Goal: Answer question/provide support: Share knowledge or assist other users

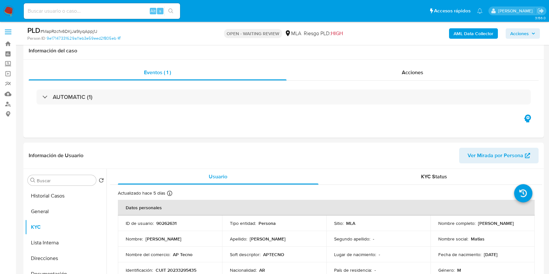
select select "10"
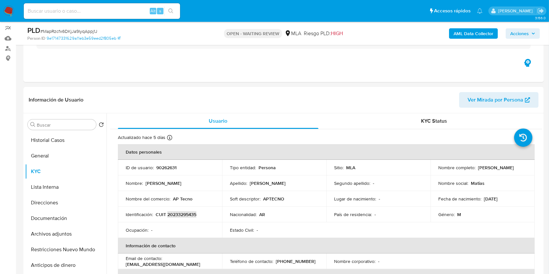
scroll to position [502, 0]
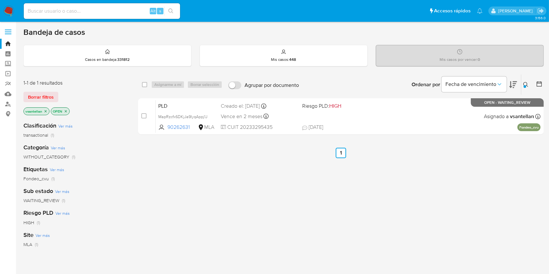
click at [525, 83] on icon at bounding box center [525, 84] width 5 height 5
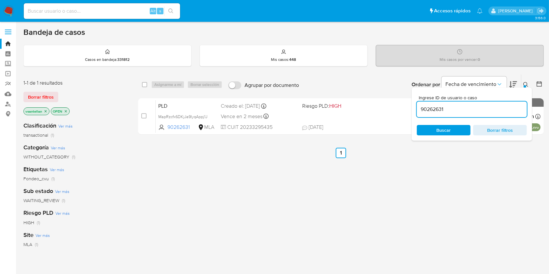
click at [490, 110] on input "90262631" at bounding box center [471, 109] width 110 height 8
type input "545405787"
click at [521, 81] on button at bounding box center [526, 85] width 11 height 8
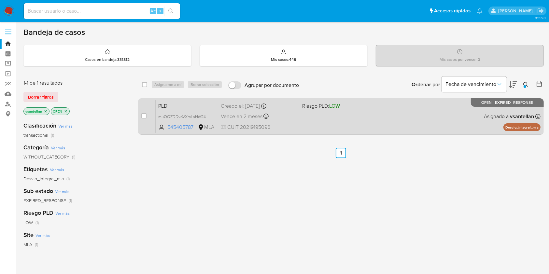
click at [454, 116] on div "PLD muQOZDDvoVXmLaHdf245NbAe 545405787 MLA Riesgo PLD: LOW Creado el: 12/08/202…" at bounding box center [348, 116] width 385 height 33
click at [143, 115] on input "checkbox" at bounding box center [143, 115] width 5 height 5
checkbox input "true"
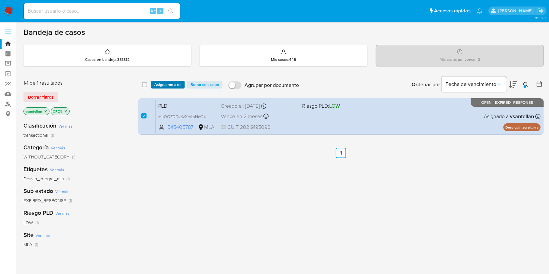
click at [167, 87] on span "Asignarme a mí" at bounding box center [167, 84] width 27 height 7
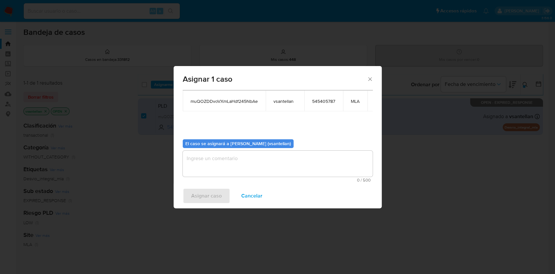
scroll to position [40, 0]
click at [203, 166] on textarea "assign-modal" at bounding box center [278, 164] width 190 height 26
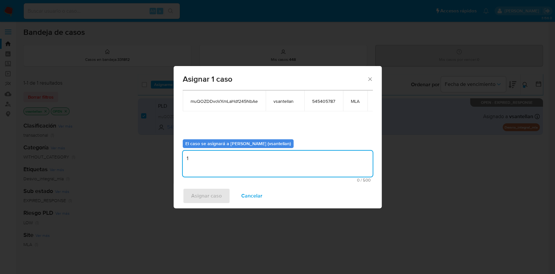
type textarea "1"
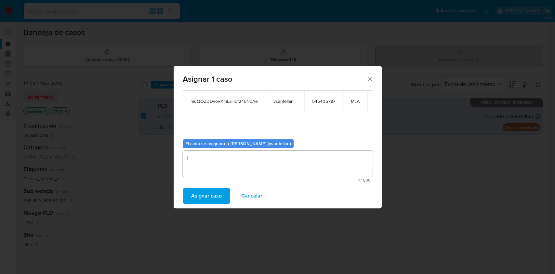
click at [205, 193] on span "Asignar caso" at bounding box center [206, 196] width 31 height 14
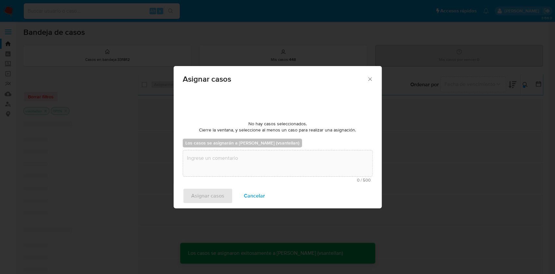
scroll to position [39, 0]
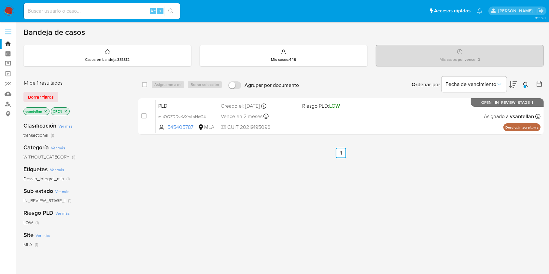
click at [523, 83] on icon at bounding box center [525, 84] width 5 height 5
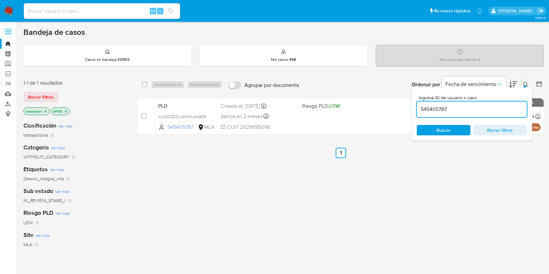
click at [481, 107] on input "545405787" at bounding box center [471, 109] width 110 height 8
type input "45318453"
click at [525, 84] on icon at bounding box center [525, 84] width 5 height 5
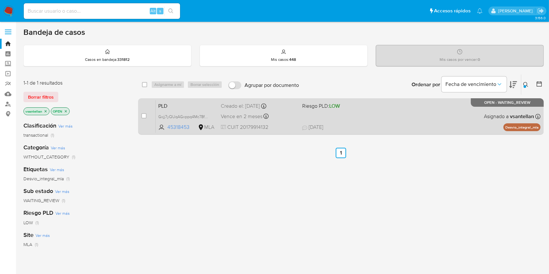
click at [428, 112] on div "PLD Gxjj7yQUqAGxppq4Mc78fNi9 45318453 MLA Riesgo PLD: LOW Creado el: 12/08/2025…" at bounding box center [348, 116] width 385 height 33
click at [143, 115] on input "checkbox" at bounding box center [143, 115] width 5 height 5
checkbox input "true"
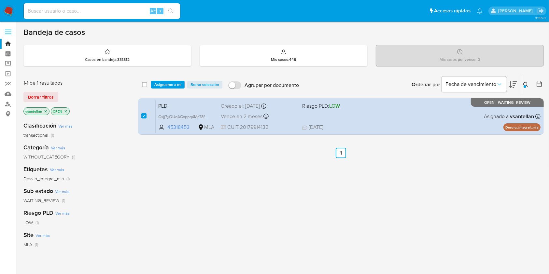
drag, startPoint x: 162, startPoint y: 84, endPoint x: 165, endPoint y: 89, distance: 6.0
click at [162, 84] on span "Asignarme a mí" at bounding box center [167, 84] width 27 height 7
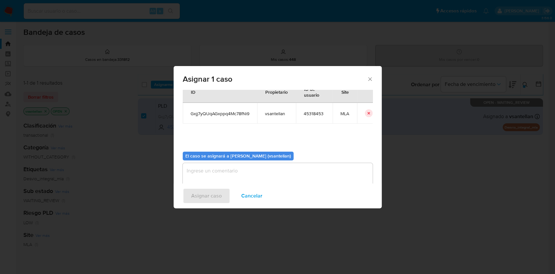
scroll to position [33, 0]
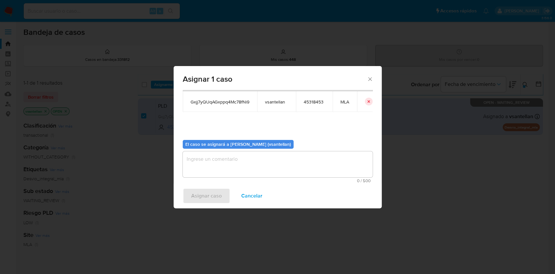
click at [194, 162] on textarea "assign-modal" at bounding box center [278, 164] width 190 height 26
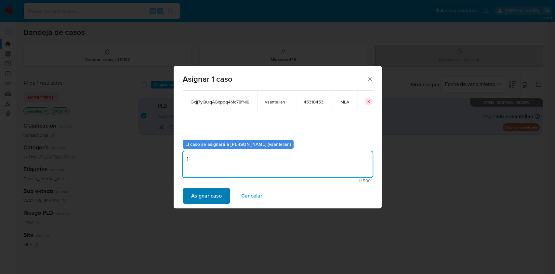
type textarea "1"
click at [207, 195] on span "Asignar caso" at bounding box center [206, 196] width 31 height 14
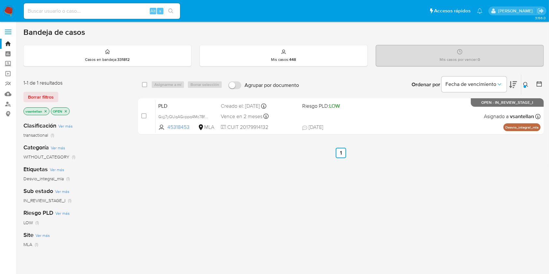
click at [524, 83] on icon at bounding box center [525, 84] width 5 height 5
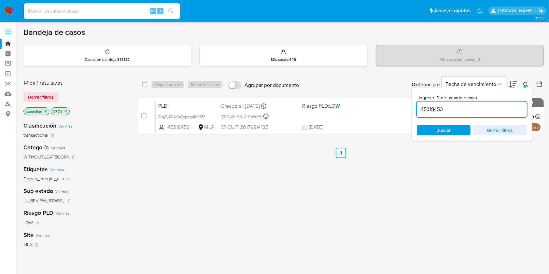
click at [478, 110] on input "45318453" at bounding box center [471, 109] width 110 height 8
type input "549743193"
click at [523, 85] on div at bounding box center [524, 86] width 3 height 3
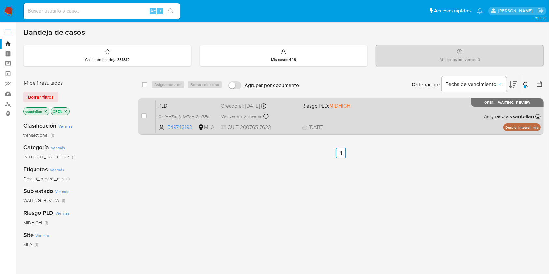
click at [421, 118] on div "PLD CnlfHHZpXfyoWTAMt2IofSFe 549743193 MLA Riesgo PLD: MIDHIGH Creado el: 12/08…" at bounding box center [348, 116] width 385 height 33
drag, startPoint x: 141, startPoint y: 115, endPoint x: 156, endPoint y: 98, distance: 23.0
click at [141, 115] on input "checkbox" at bounding box center [143, 115] width 5 height 5
checkbox input "true"
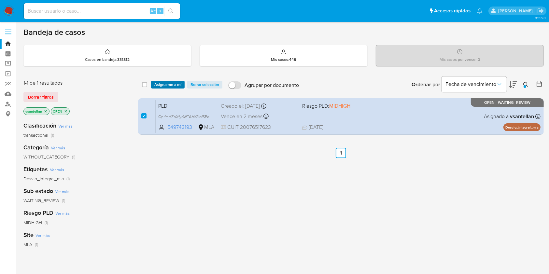
click at [158, 82] on span "Asignarme a mí" at bounding box center [167, 84] width 27 height 7
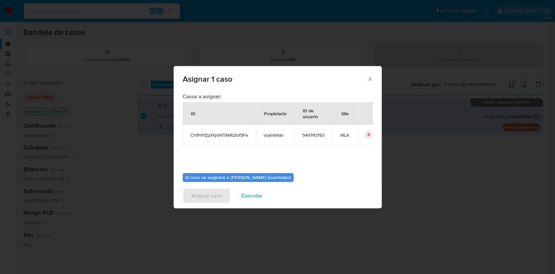
scroll to position [33, 0]
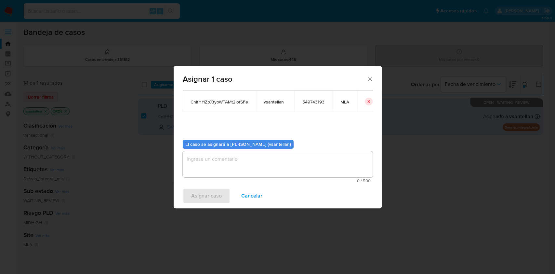
click at [198, 164] on textarea "assign-modal" at bounding box center [278, 164] width 190 height 26
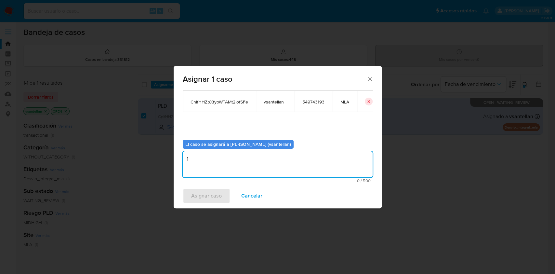
type textarea "1"
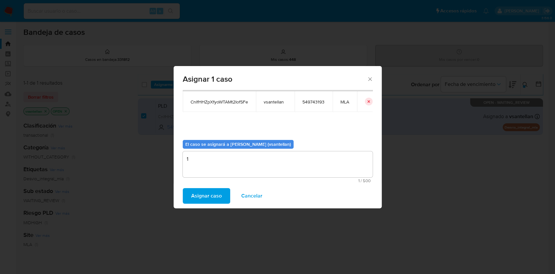
click at [205, 191] on span "Asignar caso" at bounding box center [206, 196] width 31 height 14
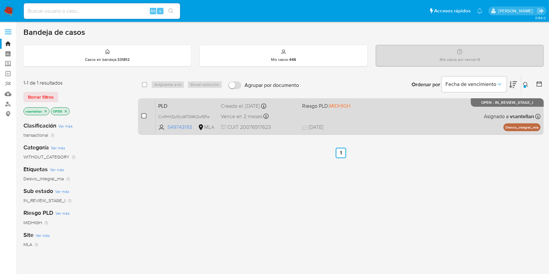
click at [142, 116] on input "checkbox" at bounding box center [143, 115] width 5 height 5
checkbox input "true"
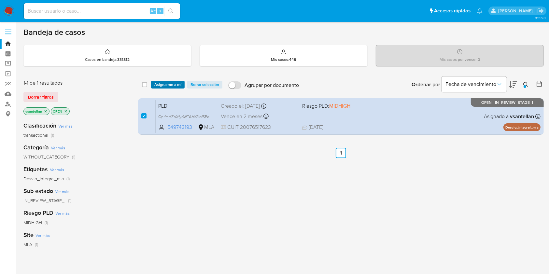
click at [172, 83] on span "Asignarme a mí" at bounding box center [167, 84] width 27 height 7
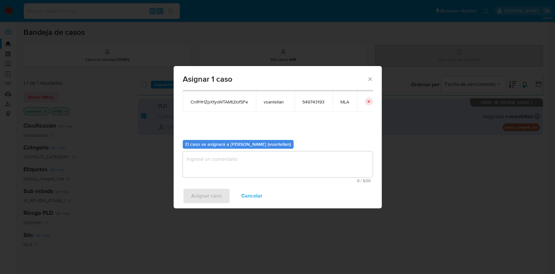
click at [229, 162] on textarea "assign-modal" at bounding box center [278, 164] width 190 height 26
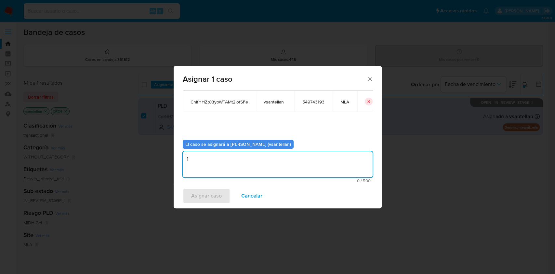
type textarea "1"
click at [210, 198] on span "Asignar caso" at bounding box center [206, 196] width 31 height 14
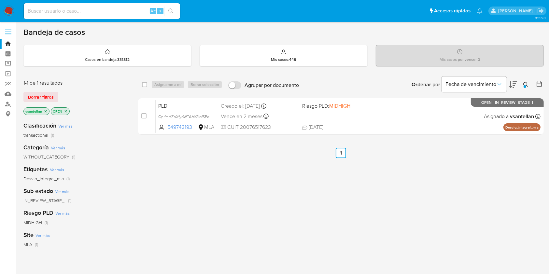
click at [7, 8] on img at bounding box center [8, 11] width 11 height 11
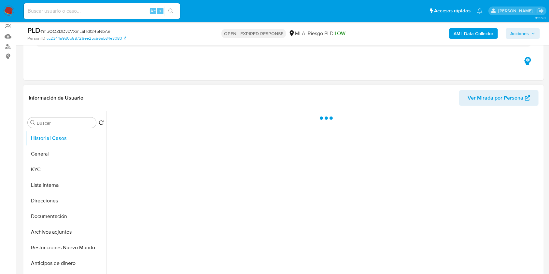
scroll to position [87, 0]
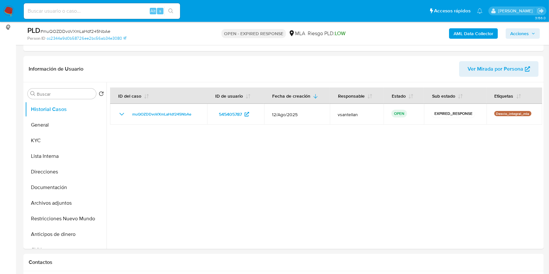
select select "10"
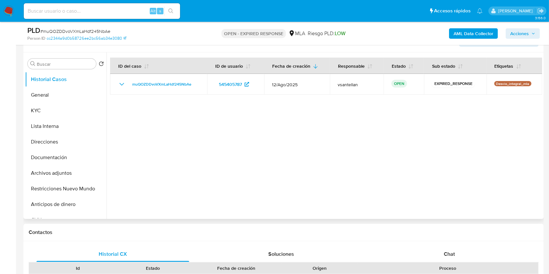
scroll to position [130, 0]
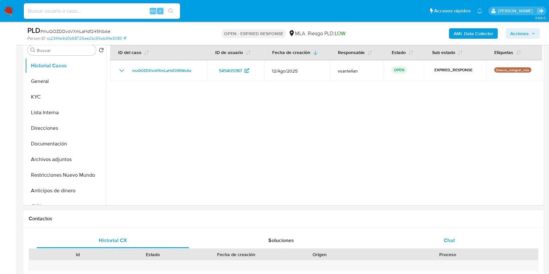
click at [427, 237] on div "Chat" at bounding box center [449, 241] width 153 height 16
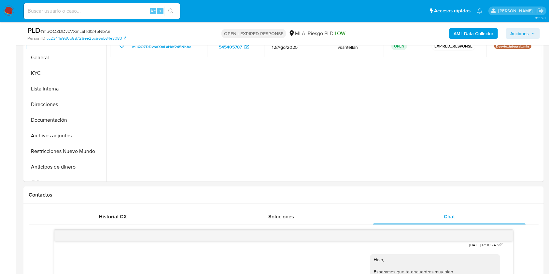
scroll to position [139, 0]
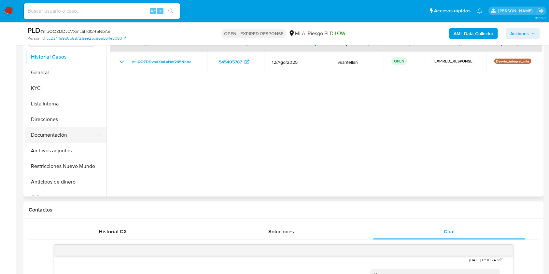
click at [62, 134] on button "Documentación" at bounding box center [63, 135] width 76 height 16
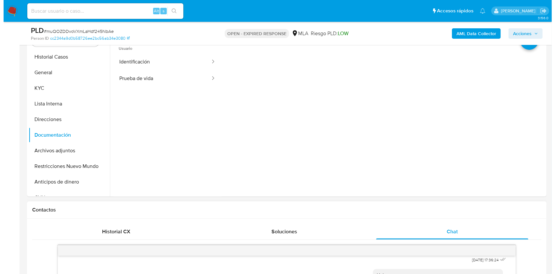
scroll to position [52, 0]
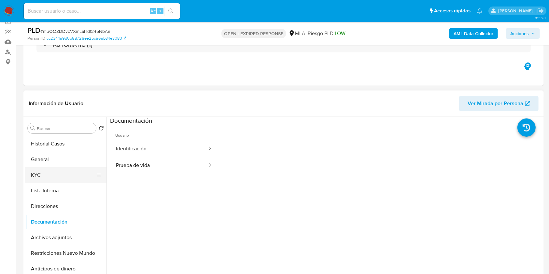
click at [54, 173] on button "KYC" at bounding box center [63, 175] width 76 height 16
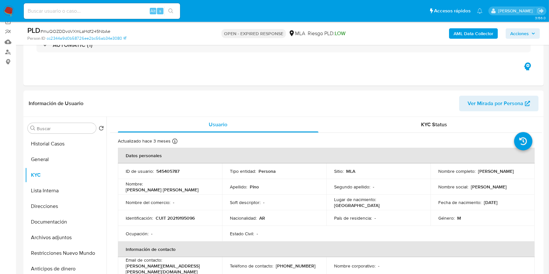
click at [456, 34] on b "AML Data Collector" at bounding box center [473, 33] width 40 height 10
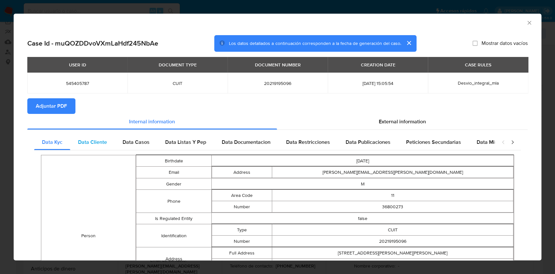
click at [92, 146] on span "Data Cliente" at bounding box center [92, 141] width 29 height 7
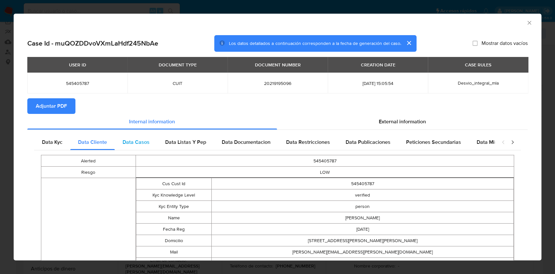
click at [142, 147] on div "Data Casos" at bounding box center [136, 142] width 43 height 16
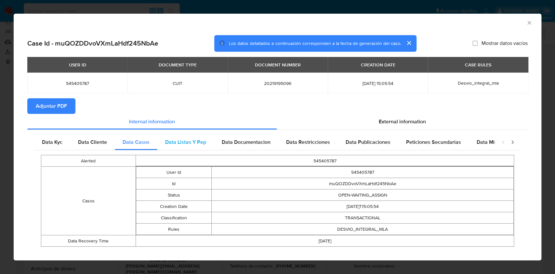
drag, startPoint x: 184, startPoint y: 148, endPoint x: 191, endPoint y: 146, distance: 6.6
click at [183, 147] on div "Data Listas Y Pep" at bounding box center [185, 142] width 57 height 16
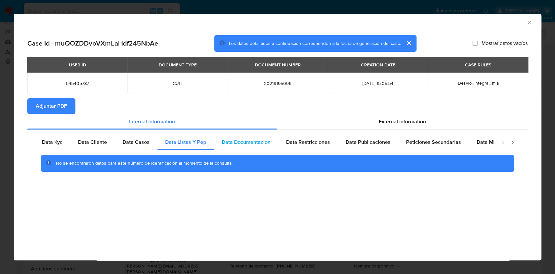
click at [273, 147] on div "Data Documentacion" at bounding box center [246, 142] width 64 height 16
click at [302, 139] on span "Data Restricciones" at bounding box center [308, 141] width 44 height 7
click at [351, 141] on span "Data Publicaciones" at bounding box center [368, 141] width 45 height 7
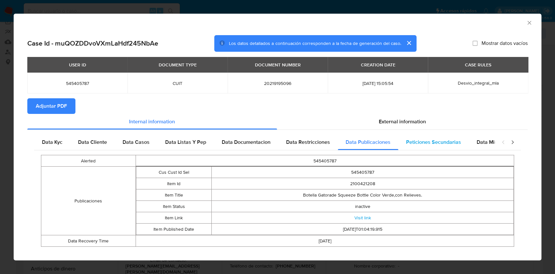
click at [437, 144] on span "Peticiones Secundarias" at bounding box center [433, 141] width 55 height 7
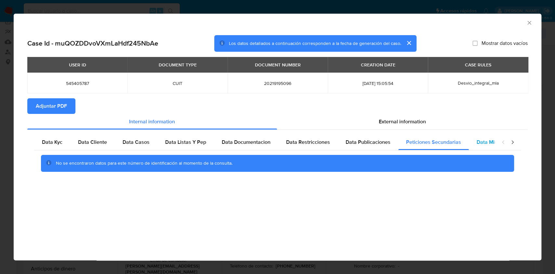
click at [492, 142] on span "Data Minoridad" at bounding box center [495, 141] width 36 height 7
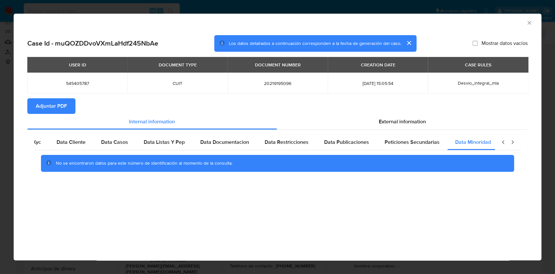
scroll to position [0, 22]
click at [511, 143] on icon "closure-recommendation-modal" at bounding box center [512, 142] width 7 height 7
click at [417, 131] on div "Data Kyc Data Cliente Data Casos Data Listas Y Pep Data Documentacion Data Rest…" at bounding box center [277, 155] width 501 height 51
drag, startPoint x: 402, startPoint y: 118, endPoint x: 333, endPoint y: 131, distance: 69.9
click at [401, 118] on span "External information" at bounding box center [402, 121] width 47 height 7
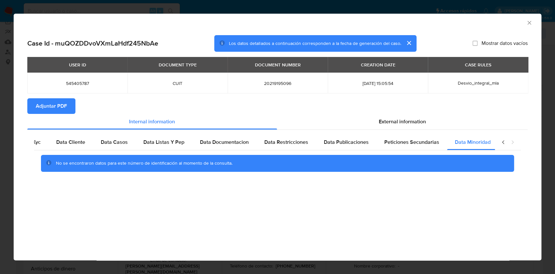
scroll to position [0, 0]
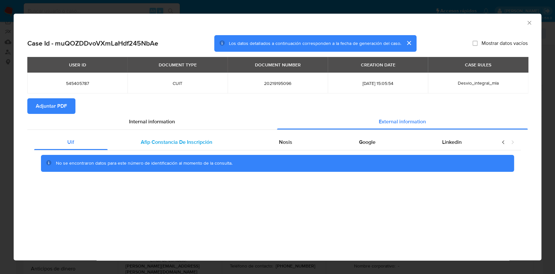
click at [224, 143] on div "Afip Constancia De Inscripción" at bounding box center [177, 142] width 138 height 16
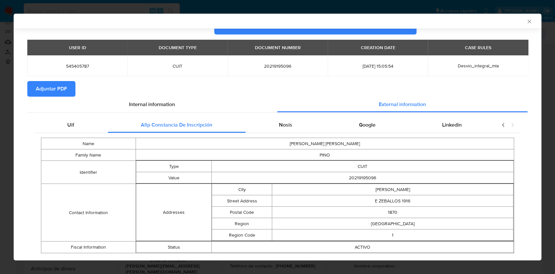
scroll to position [31, 0]
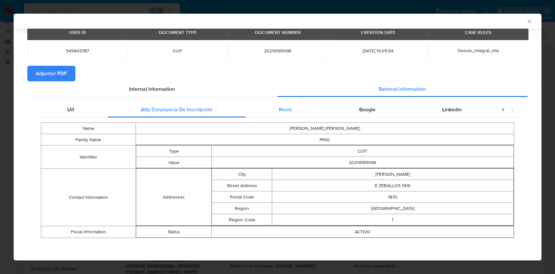
click at [303, 107] on div "Nosis" at bounding box center [286, 110] width 80 height 16
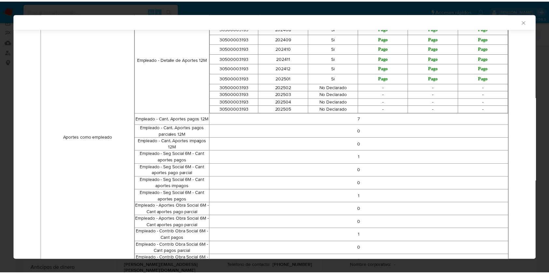
scroll to position [0, 0]
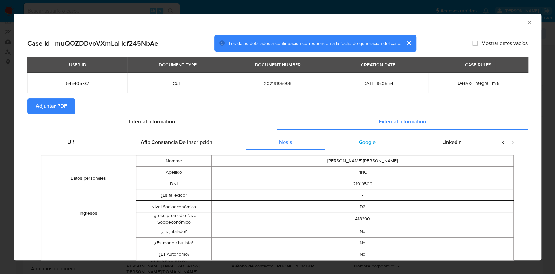
drag, startPoint x: 373, startPoint y: 155, endPoint x: 366, endPoint y: 136, distance: 20.6
click at [373, 156] on td "EDUARDO EMILIO" at bounding box center [363, 160] width 302 height 11
click at [366, 135] on div "Google" at bounding box center [367, 142] width 83 height 16
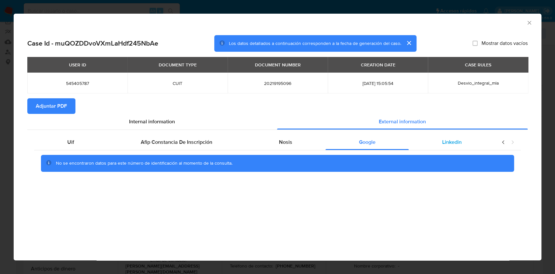
click at [440, 144] on div "Linkedin" at bounding box center [452, 142] width 86 height 16
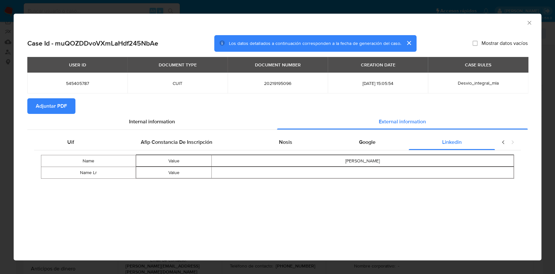
click at [64, 104] on span "Adjuntar PDF" at bounding box center [51, 106] width 31 height 14
click at [526, 30] on div "Case Id - muQOZDDvoVXmLaHdf245NbAe Los datos detallados a continuación correspo…" at bounding box center [278, 116] width 528 height 172
click at [526, 28] on div "AML Data Collector" at bounding box center [278, 22] width 528 height 16
click at [528, 23] on icon "Cerrar ventana" at bounding box center [529, 23] width 7 height 7
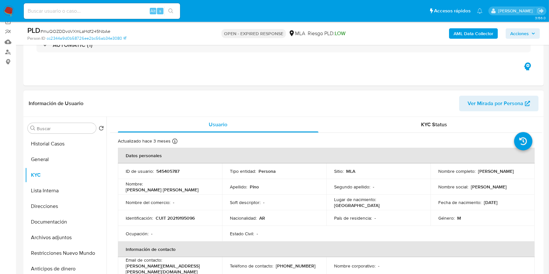
click at [176, 220] on p "CUIT 20219195096" at bounding box center [175, 218] width 39 height 6
copy p "20219195096"
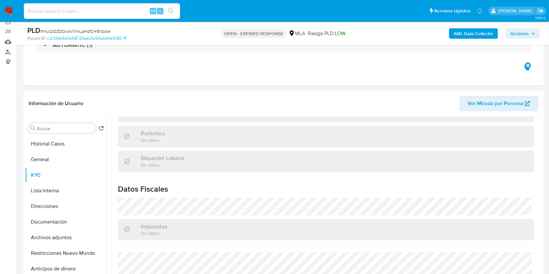
scroll to position [343, 0]
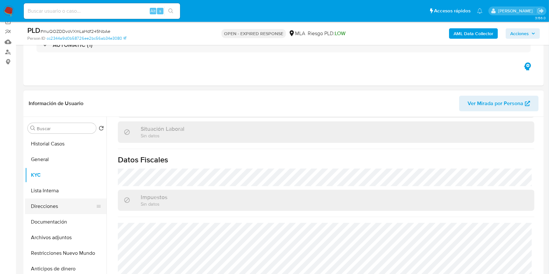
click at [47, 209] on button "Direcciones" at bounding box center [63, 206] width 76 height 16
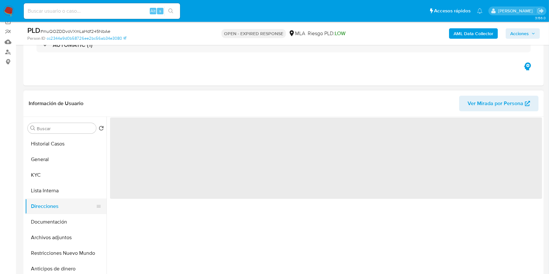
scroll to position [0, 0]
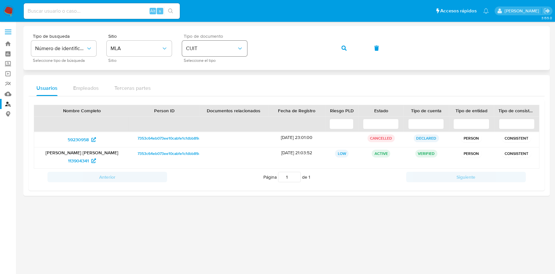
click at [236, 50] on div "Tipo de busqueda Número de identificación Seleccione tipo de búsqueda Sitio MLA…" at bounding box center [286, 48] width 511 height 28
click at [344, 48] on icon "button" at bounding box center [344, 48] width 5 height 5
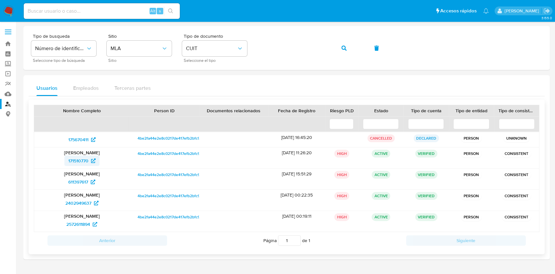
click at [75, 165] on span "171510770" at bounding box center [78, 161] width 20 height 10
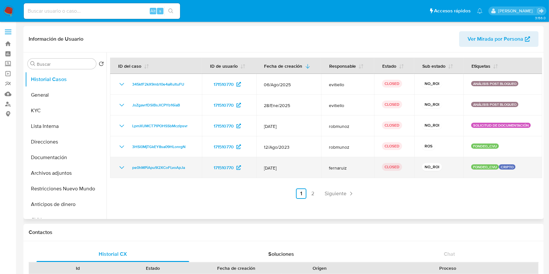
select select "10"
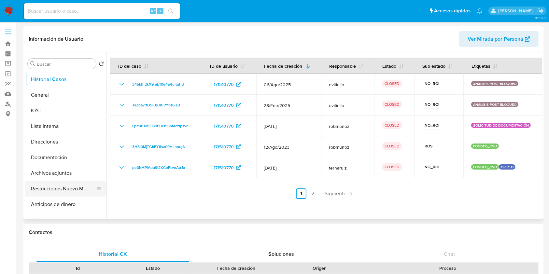
click at [64, 187] on button "Restricciones Nuevo Mundo" at bounding box center [63, 189] width 76 height 16
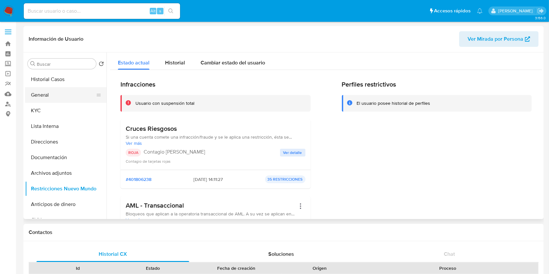
click at [49, 97] on button "General" at bounding box center [63, 95] width 76 height 16
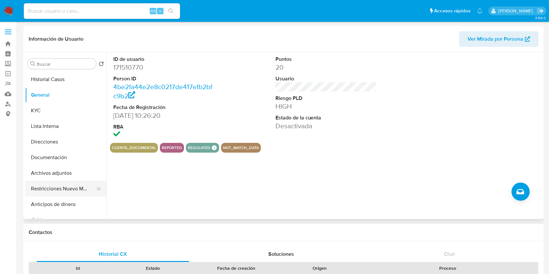
click at [58, 189] on button "Restricciones Nuevo Mundo" at bounding box center [63, 189] width 76 height 16
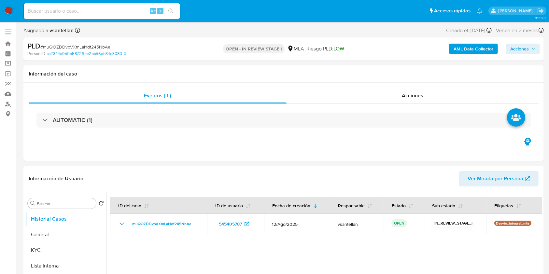
select select "10"
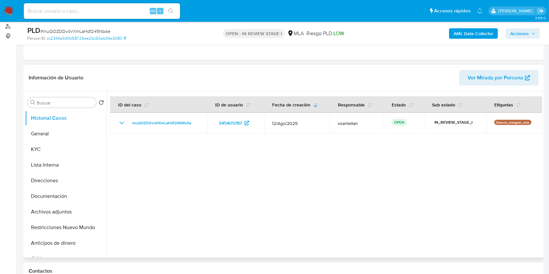
scroll to position [130, 0]
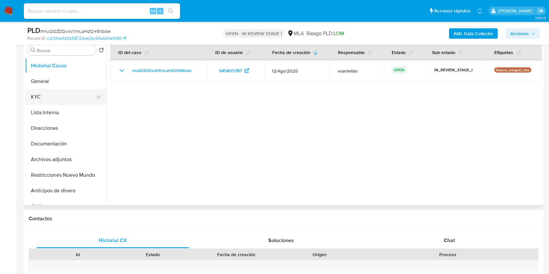
click at [47, 95] on button "KYC" at bounding box center [63, 97] width 76 height 16
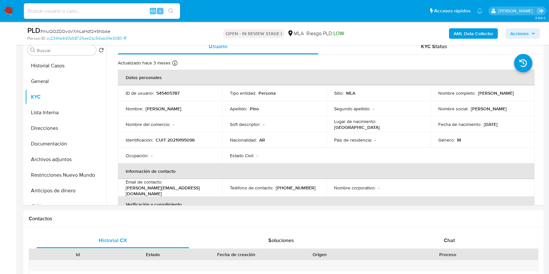
drag, startPoint x: 462, startPoint y: 241, endPoint x: 548, endPoint y: 196, distance: 96.8
click at [462, 241] on div "Chat" at bounding box center [449, 241] width 153 height 16
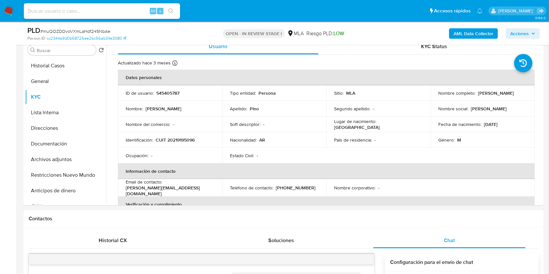
scroll to position [368, 0]
drag, startPoint x: 474, startPoint y: 96, endPoint x: 519, endPoint y: 96, distance: 44.6
click at [519, 96] on div "Nombre completo : [PERSON_NAME]" at bounding box center [482, 93] width 88 height 6
copy div "[PERSON_NAME]"
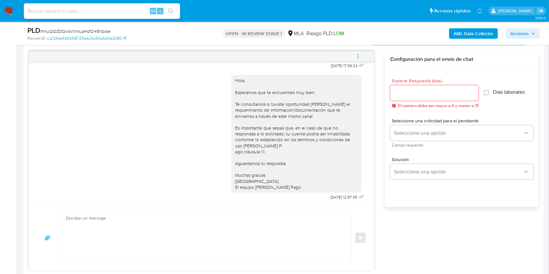
scroll to position [347, 0]
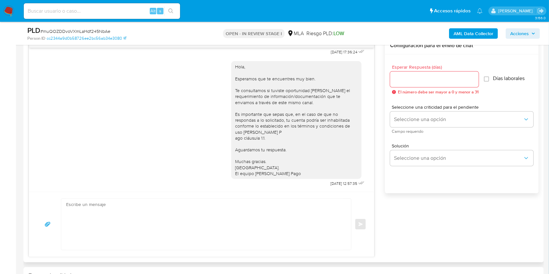
click at [208, 218] on textarea at bounding box center [204, 224] width 277 height 51
paste textarea "Hola Eduardo Emilio Pino, En función de las operaciones registradas en tu cuent…"
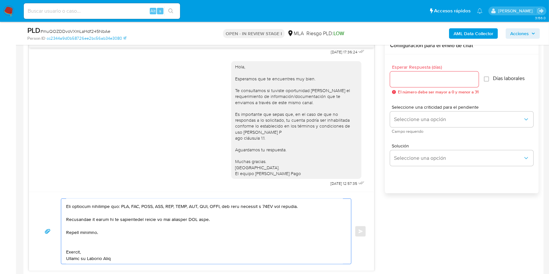
scroll to position [171, 0]
drag, startPoint x: 171, startPoint y: 234, endPoint x: 174, endPoint y: 246, distance: 12.6
click at [173, 240] on textarea at bounding box center [204, 231] width 277 height 65
click at [161, 242] on textarea at bounding box center [204, 231] width 277 height 65
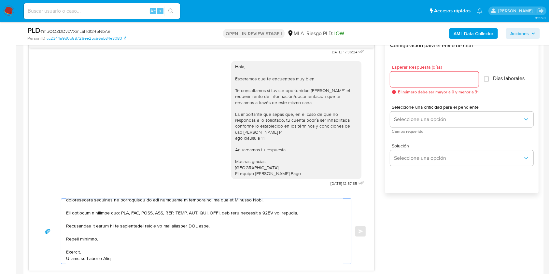
scroll to position [165, 0]
click at [202, 227] on textarea at bounding box center [204, 231] width 277 height 65
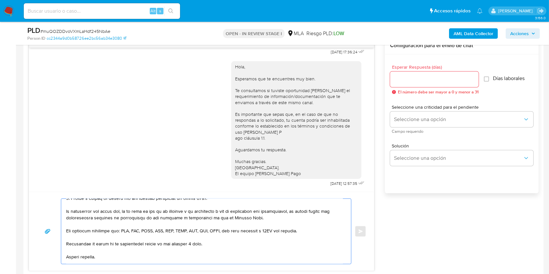
scroll to position [0, 0]
type textarea "Hola Eduardo Emilio Pino, En función de las operaciones registradas en tu cuent…"
click at [403, 83] on input "Esperar Respuesta (días)" at bounding box center [434, 79] width 88 height 8
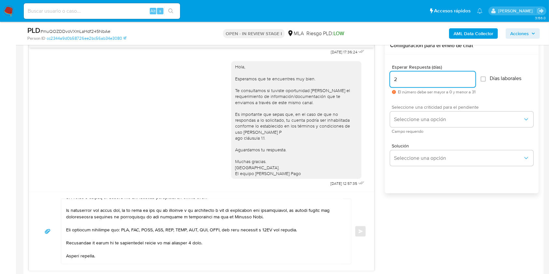
type input "2"
click at [410, 130] on span "Campo requerido" at bounding box center [462, 131] width 143 height 3
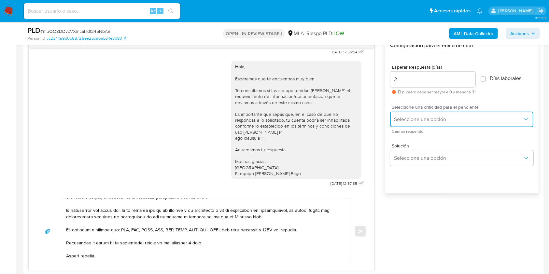
click at [409, 120] on span "Seleccione una opción" at bounding box center [458, 119] width 129 height 7
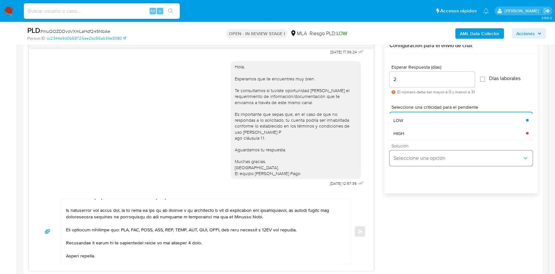
drag, startPoint x: 411, startPoint y: 131, endPoint x: 409, endPoint y: 153, distance: 21.5
click at [411, 132] on div "HIGH" at bounding box center [460, 133] width 133 height 13
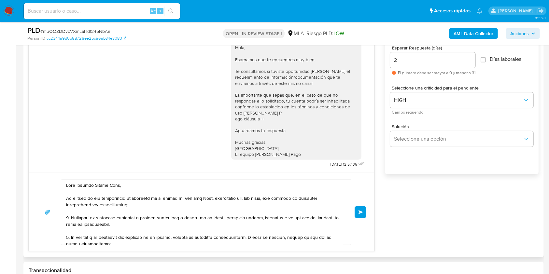
drag, startPoint x: 361, startPoint y: 212, endPoint x: 371, endPoint y: 215, distance: 9.5
click at [361, 212] on span "Enviar" at bounding box center [360, 212] width 5 height 4
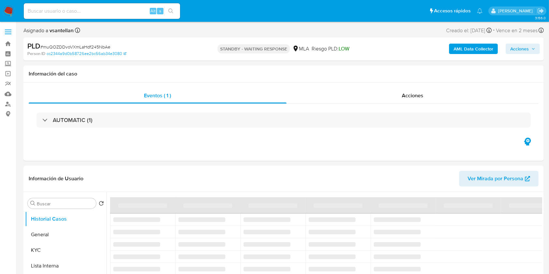
select select "10"
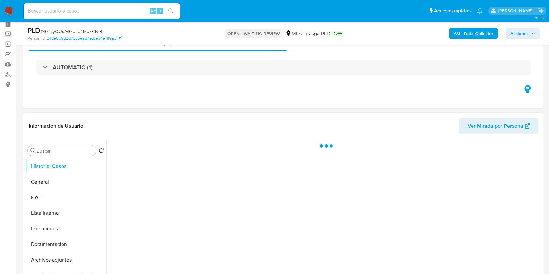
scroll to position [43, 0]
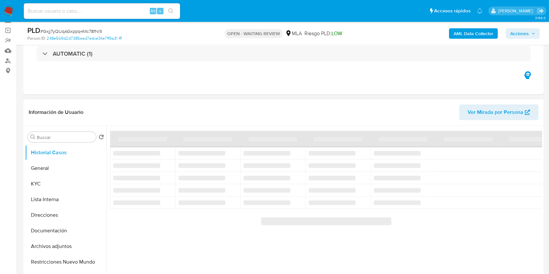
select select "10"
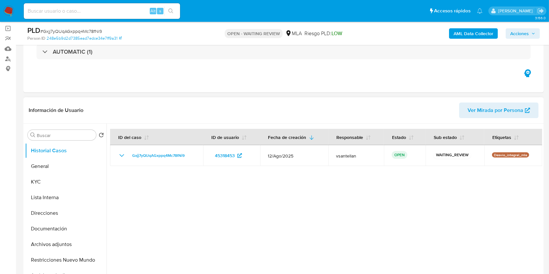
scroll to position [130, 0]
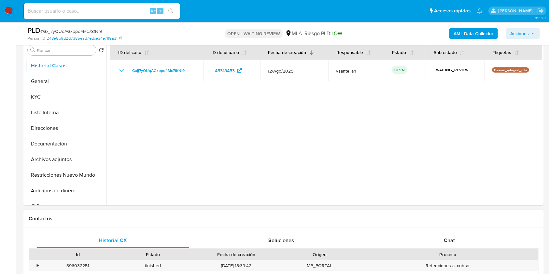
drag, startPoint x: 456, startPoint y: 237, endPoint x: 452, endPoint y: 231, distance: 7.5
click at [456, 237] on div "Chat" at bounding box center [449, 241] width 153 height 16
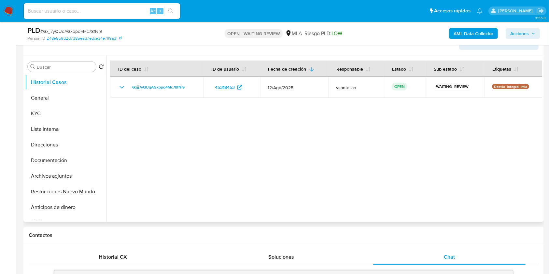
scroll to position [43, 0]
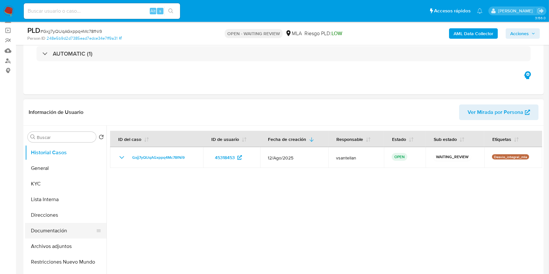
click at [75, 225] on button "Documentación" at bounding box center [63, 231] width 76 height 16
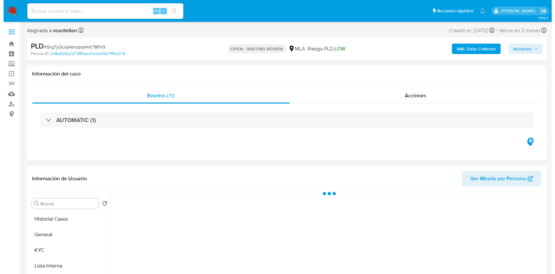
scroll to position [87, 0]
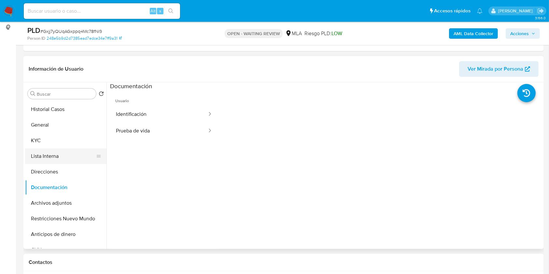
click at [64, 148] on button "Lista Interna" at bounding box center [63, 156] width 76 height 16
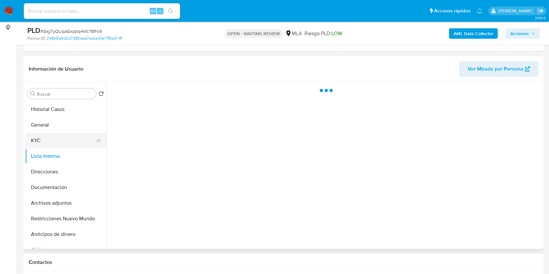
click at [61, 143] on button "KYC" at bounding box center [63, 141] width 76 height 16
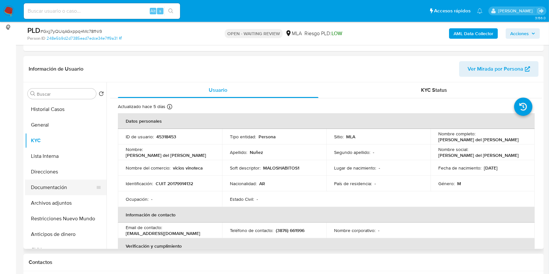
click at [68, 187] on button "Documentación" at bounding box center [63, 188] width 76 height 16
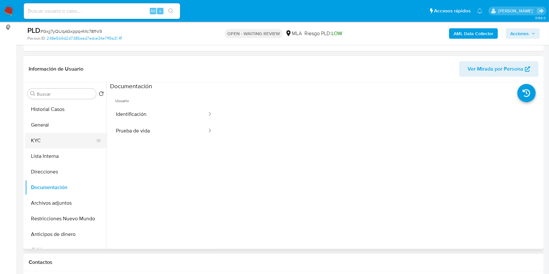
click at [56, 138] on button "KYC" at bounding box center [63, 141] width 76 height 16
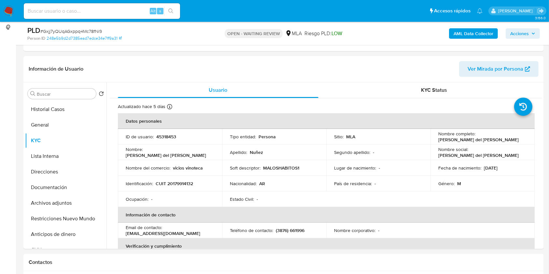
click at [483, 30] on b "AML Data Collector" at bounding box center [473, 33] width 40 height 10
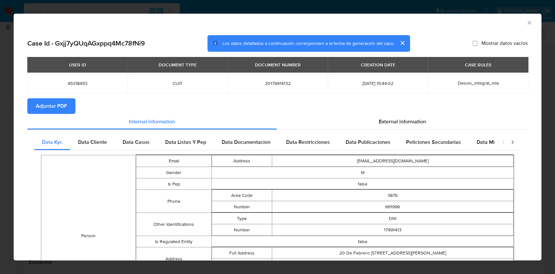
drag, startPoint x: 104, startPoint y: 144, endPoint x: 114, endPoint y: 146, distance: 9.8
click at [104, 145] on span "Data Cliente" at bounding box center [92, 141] width 29 height 7
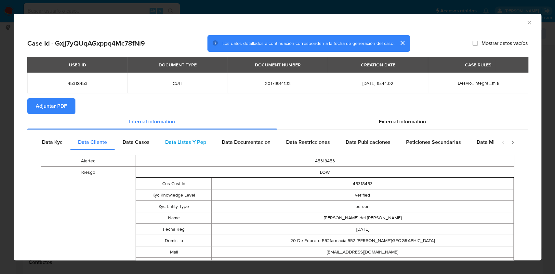
drag, startPoint x: 129, startPoint y: 144, endPoint x: 177, endPoint y: 135, distance: 48.7
click at [130, 145] on span "Data Casos" at bounding box center [136, 141] width 27 height 7
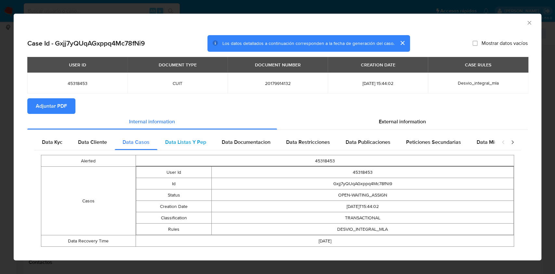
click at [184, 136] on div "Data Listas Y Pep" at bounding box center [185, 142] width 57 height 16
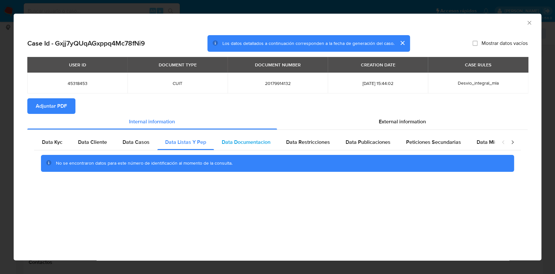
click at [249, 148] on div "Data Documentacion" at bounding box center [246, 142] width 64 height 16
click at [302, 141] on span "Data Restricciones" at bounding box center [308, 141] width 44 height 7
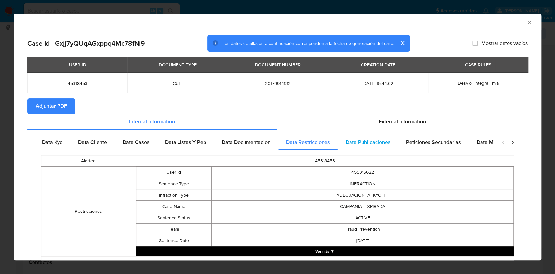
click at [378, 138] on span "Data Publicaciones" at bounding box center [368, 141] width 45 height 7
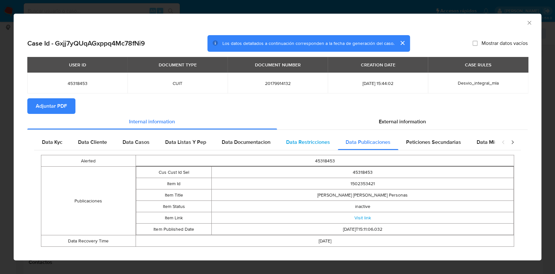
click at [322, 135] on div "Data Restricciones" at bounding box center [308, 142] width 60 height 16
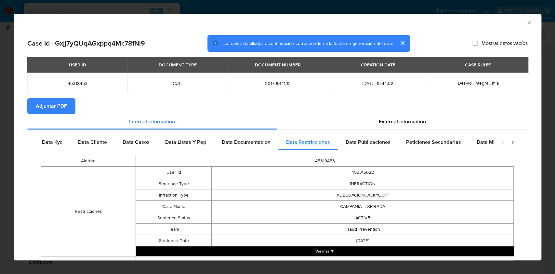
click at [411, 133] on div "Data Kyc Data Cliente Data Casos Data Listas Y Pep Data Documentacion Data Rest…" at bounding box center [277, 203] width 501 height 147
drag, startPoint x: 395, startPoint y: 140, endPoint x: 390, endPoint y: 139, distance: 4.7
click at [388, 138] on div "Data Publicaciones" at bounding box center [368, 142] width 61 height 16
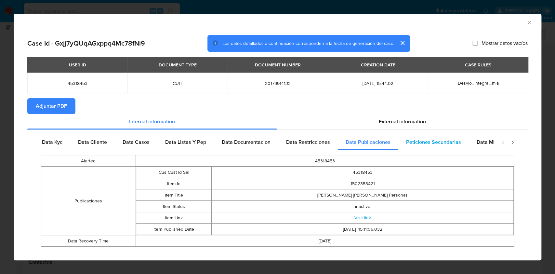
drag, startPoint x: 415, startPoint y: 136, endPoint x: 432, endPoint y: 138, distance: 16.7
click at [419, 136] on div "Peticiones Secundarias" at bounding box center [434, 142] width 71 height 16
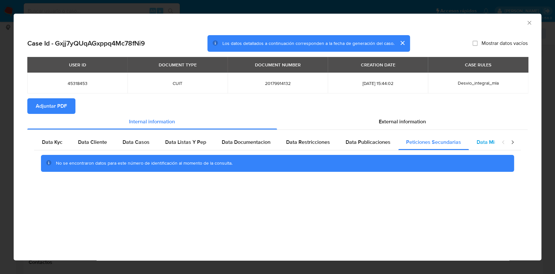
click at [492, 142] on span "Data Minoridad" at bounding box center [495, 141] width 36 height 7
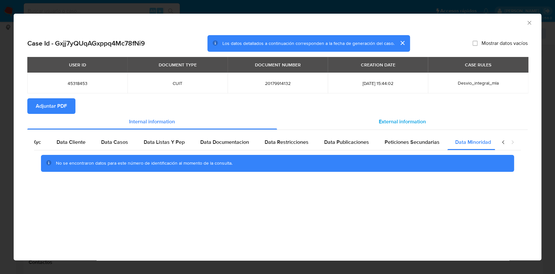
scroll to position [0, 22]
click at [387, 118] on span "External information" at bounding box center [402, 121] width 47 height 7
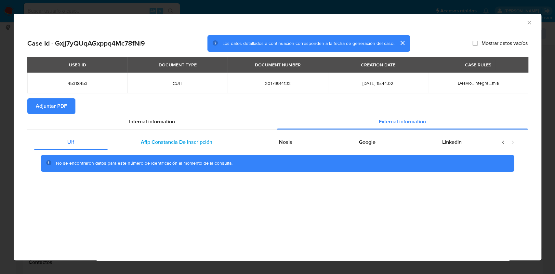
scroll to position [0, 0]
click at [124, 153] on div "No se encontraron datos para este número de identificación al momento de la con…" at bounding box center [277, 163] width 487 height 26
drag, startPoint x: 154, startPoint y: 141, endPoint x: 158, endPoint y: 139, distance: 5.0
click at [156, 140] on span "Afip Constancia De Inscripción" at bounding box center [177, 141] width 72 height 7
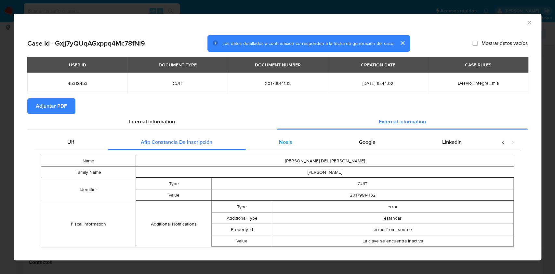
click at [309, 140] on div "Nosis" at bounding box center [286, 142] width 80 height 16
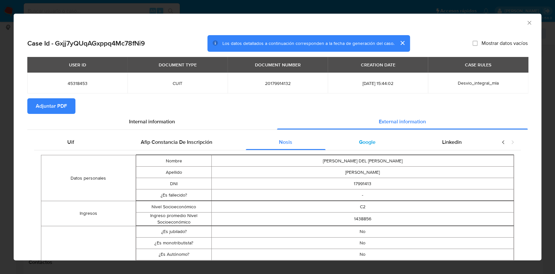
click at [326, 143] on div "Google" at bounding box center [367, 142] width 83 height 16
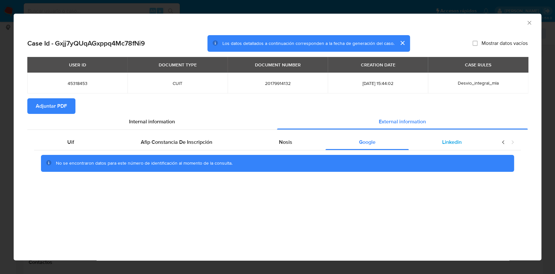
click at [463, 149] on div "Linkedin" at bounding box center [452, 142] width 86 height 16
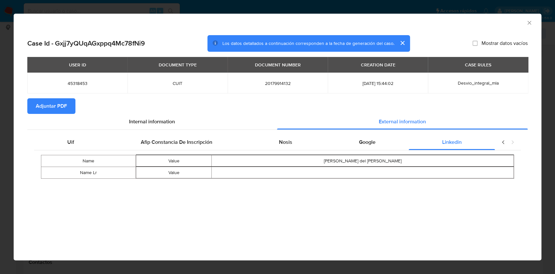
click at [54, 110] on span "Adjuntar PDF" at bounding box center [51, 106] width 31 height 14
click at [529, 22] on icon "Cerrar ventana" at bounding box center [530, 23] width 4 height 4
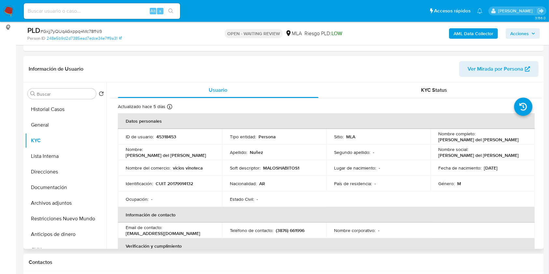
click at [184, 184] on p "CUIT 20179914132" at bounding box center [174, 184] width 37 height 6
copy p "20179914132"
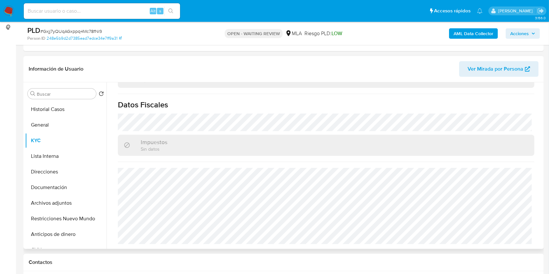
scroll to position [361, 0]
click at [52, 174] on button "Direcciones" at bounding box center [63, 172] width 76 height 16
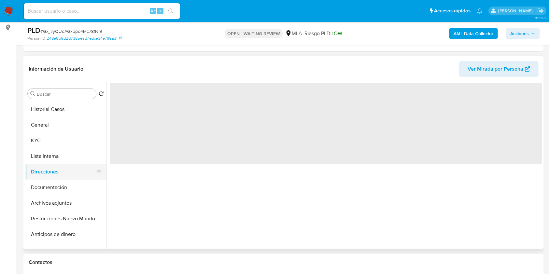
scroll to position [0, 0]
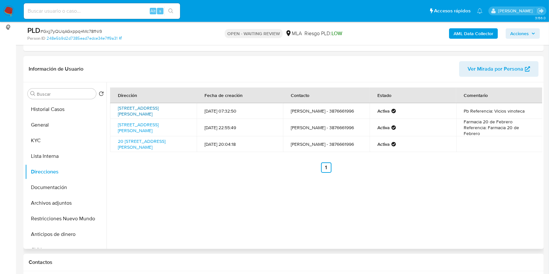
click at [156, 109] on link "Güemes 691, Rosario De La Frontera, Salta, 4190, Argentina 691" at bounding box center [138, 111] width 41 height 12
click at [34, 139] on button "KYC" at bounding box center [63, 141] width 76 height 16
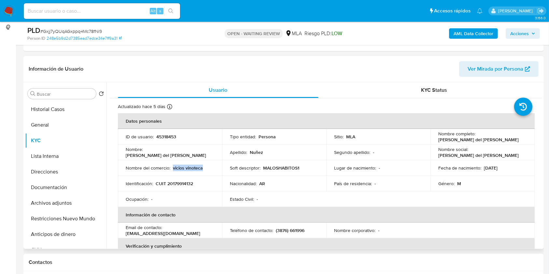
drag, startPoint x: 205, startPoint y: 166, endPoint x: 172, endPoint y: 169, distance: 32.6
click at [172, 169] on div "Nombre del comercio : vicios vinoteca" at bounding box center [170, 168] width 88 height 6
copy p "vicios vinoteca"
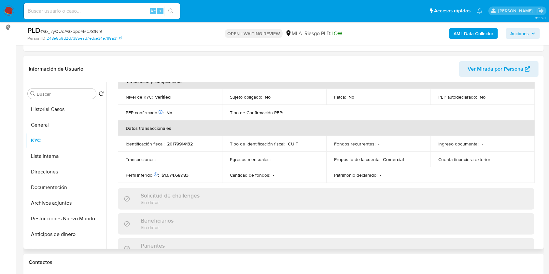
scroll to position [217, 0]
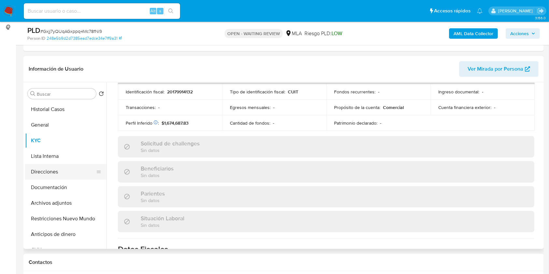
click at [69, 171] on button "Direcciones" at bounding box center [63, 172] width 76 height 16
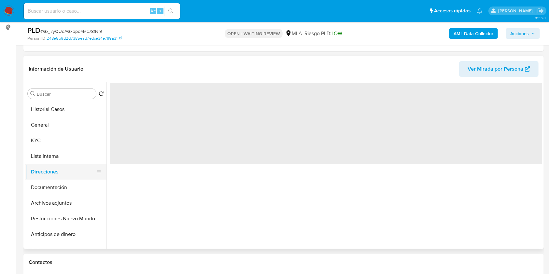
scroll to position [0, 0]
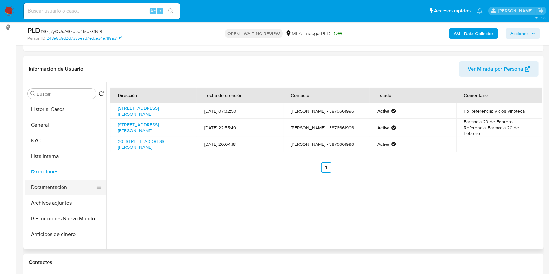
drag, startPoint x: 75, startPoint y: 200, endPoint x: 62, endPoint y: 181, distance: 22.5
click at [75, 200] on button "Archivos adjuntos" at bounding box center [65, 203] width 81 height 16
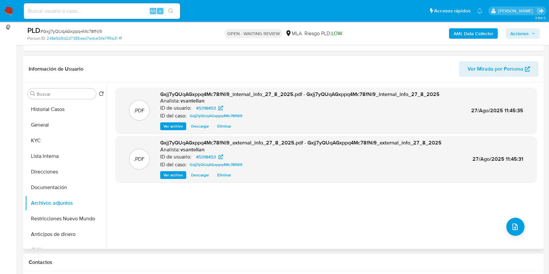
drag, startPoint x: 51, startPoint y: 138, endPoint x: 106, endPoint y: 180, distance: 69.2
click at [51, 138] on button "KYC" at bounding box center [65, 141] width 81 height 16
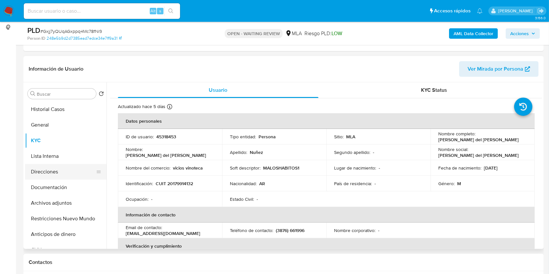
click at [60, 170] on button "Direcciones" at bounding box center [63, 172] width 76 height 16
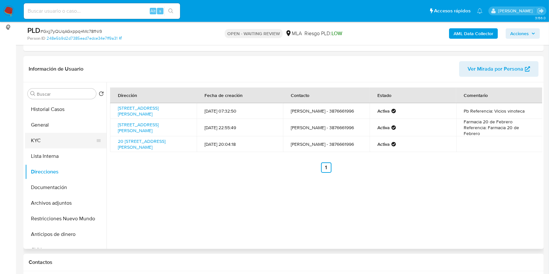
drag, startPoint x: 60, startPoint y: 143, endPoint x: 70, endPoint y: 147, distance: 11.1
click at [60, 143] on button "KYC" at bounding box center [63, 141] width 76 height 16
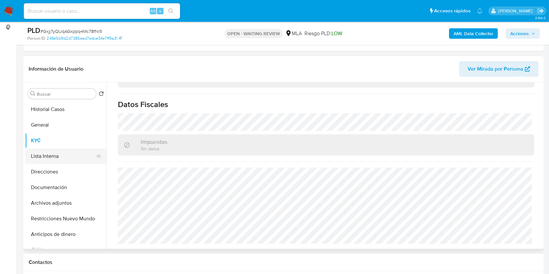
scroll to position [361, 0]
drag, startPoint x: 56, startPoint y: 168, endPoint x: 222, endPoint y: 201, distance: 169.2
click at [56, 169] on button "Direcciones" at bounding box center [65, 172] width 81 height 16
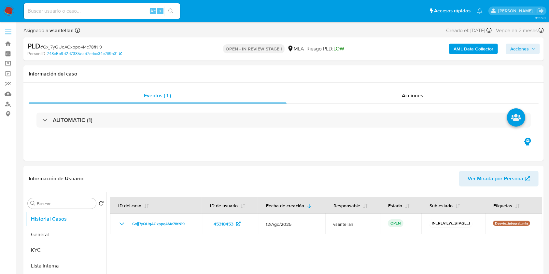
select select "10"
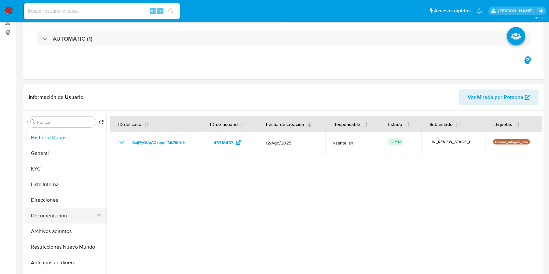
scroll to position [87, 0]
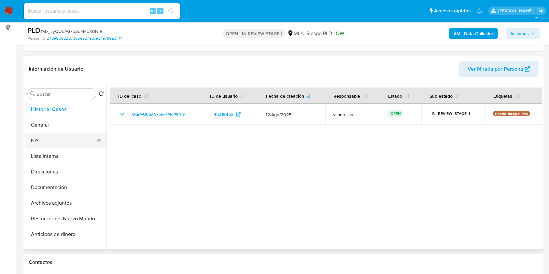
click at [49, 139] on button "KYC" at bounding box center [63, 141] width 76 height 16
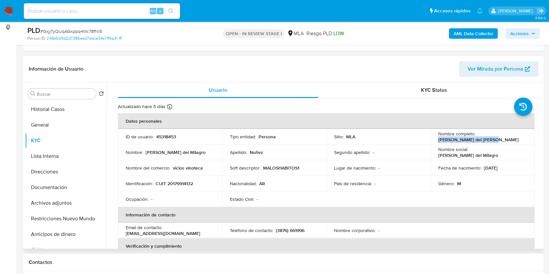
drag, startPoint x: 435, startPoint y: 140, endPoint x: 498, endPoint y: 141, distance: 62.8
click at [498, 141] on td "Nombre completo : [PERSON_NAME] del [PERSON_NAME]" at bounding box center [482, 137] width 104 height 16
copy p "[PERSON_NAME] del [PERSON_NAME]"
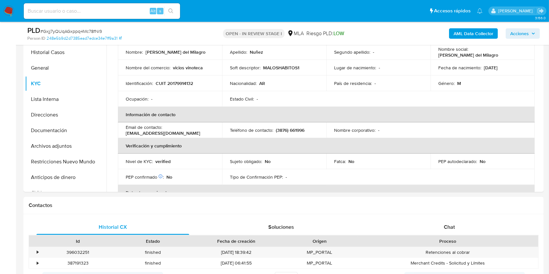
scroll to position [160, 0]
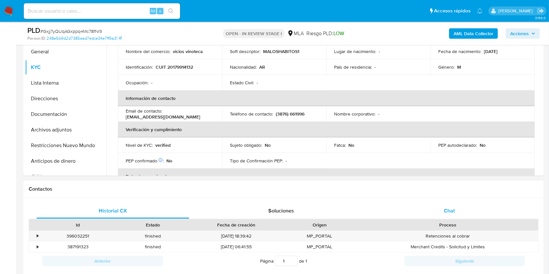
click at [446, 206] on div "Chat" at bounding box center [449, 211] width 153 height 16
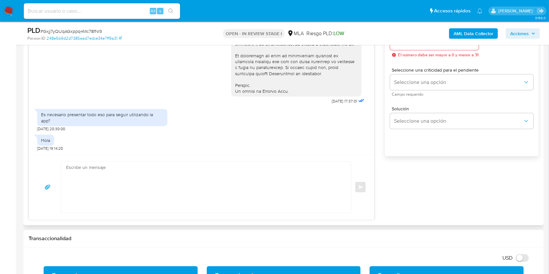
scroll to position [387, 0]
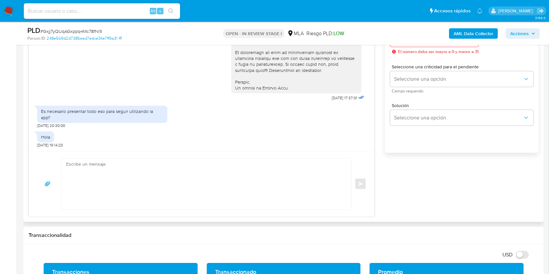
click at [148, 200] on textarea at bounding box center [204, 183] width 277 height 51
paste textarea "Lore Ipsumd sit Ametcon Adipi, El seddoei te inc utlaboreetd magnaaliqua en ad …"
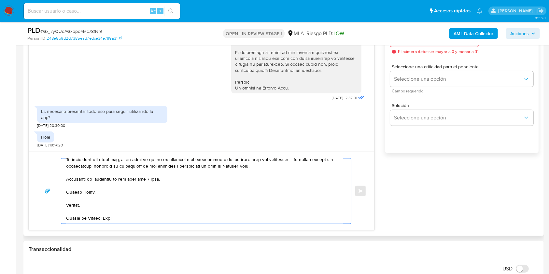
scroll to position [245, 0]
click at [150, 178] on textarea at bounding box center [204, 190] width 277 height 65
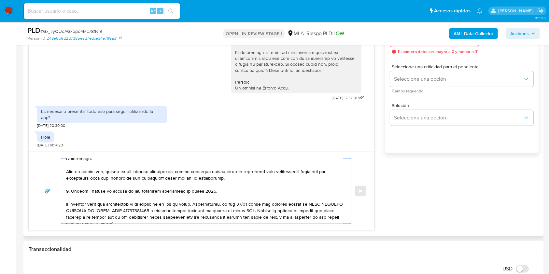
scroll to position [131, 0]
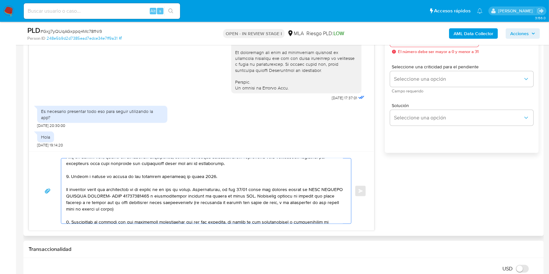
drag, startPoint x: 142, startPoint y: 213, endPoint x: 63, endPoint y: 192, distance: 82.1
click at [63, 192] on div at bounding box center [204, 190] width 286 height 65
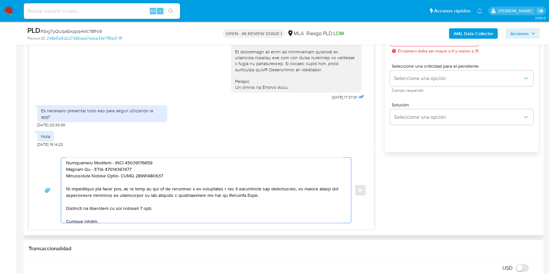
scroll to position [167, 0]
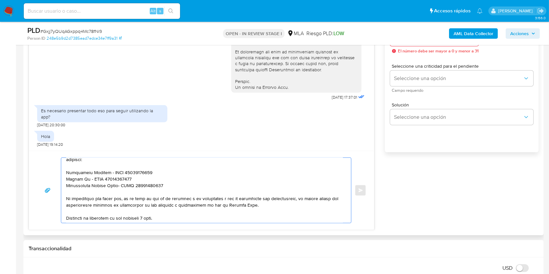
drag, startPoint x: 161, startPoint y: 188, endPoint x: 209, endPoint y: 203, distance: 49.9
click at [161, 188] on textarea at bounding box center [204, 190] width 277 height 65
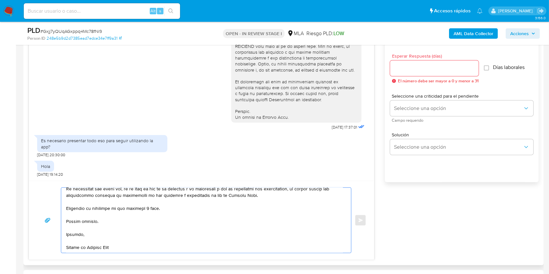
scroll to position [345, 0]
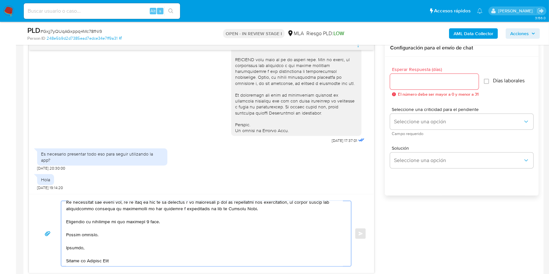
type textarea "Hola Hector del Milagro Nuñez, En función de las operaciones registradas en tu …"
click at [406, 88] on div at bounding box center [434, 82] width 88 height 16
click at [403, 78] on input "Esperar Respuesta (días)" at bounding box center [434, 81] width 88 height 8
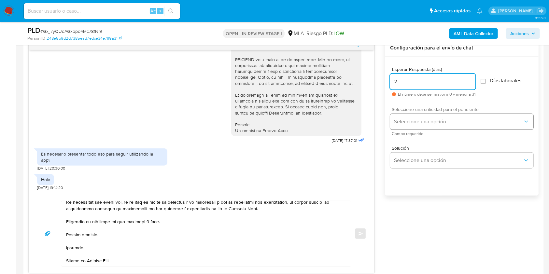
type input "2"
click at [415, 124] on span "Seleccione una opción" at bounding box center [458, 121] width 129 height 7
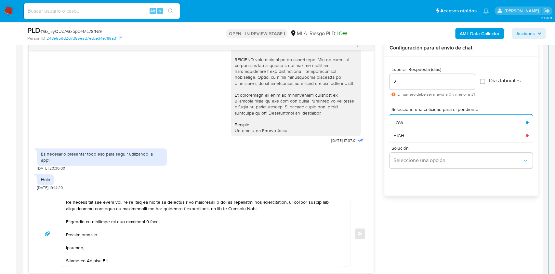
drag, startPoint x: 411, startPoint y: 132, endPoint x: 433, endPoint y: 212, distance: 82.9
click at [411, 133] on div "HIGH" at bounding box center [460, 135] width 133 height 13
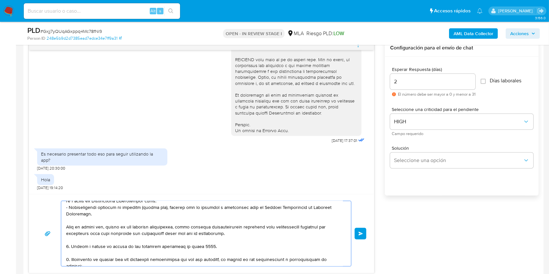
scroll to position [0, 0]
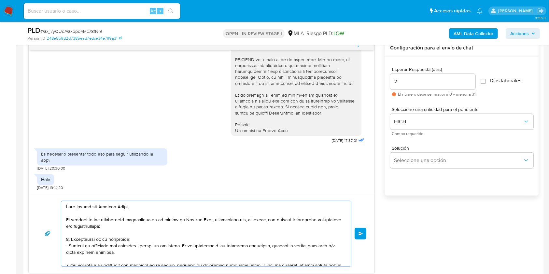
click at [364, 233] on button "Enviar" at bounding box center [360, 234] width 12 height 12
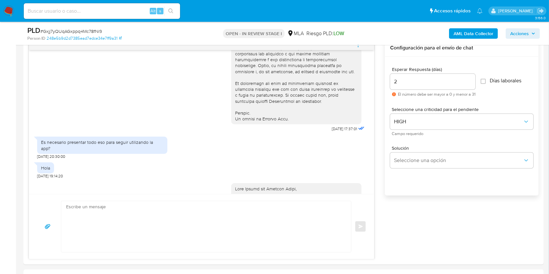
scroll to position [632, 0]
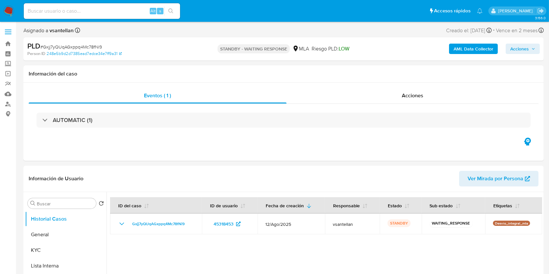
select select "10"
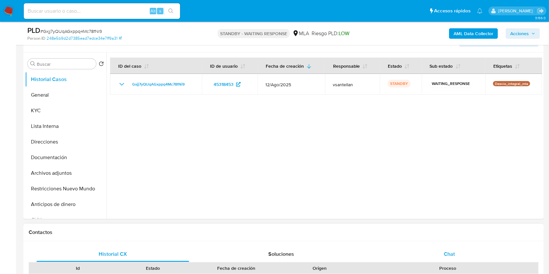
scroll to position [130, 0]
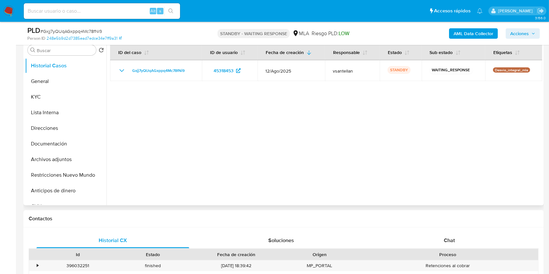
click at [469, 241] on div "Chat" at bounding box center [449, 241] width 153 height 16
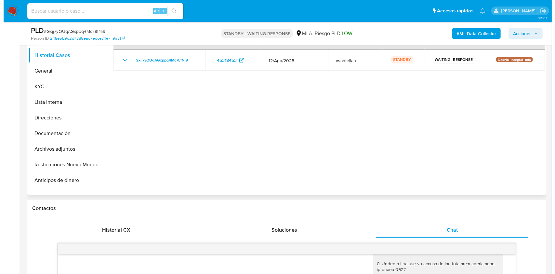
scroll to position [140, 0]
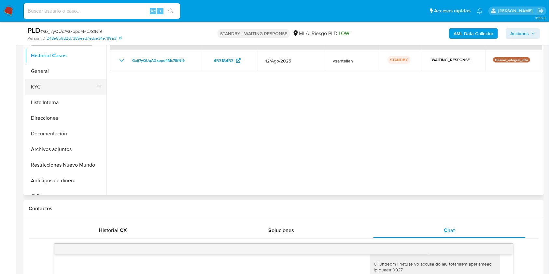
click at [60, 83] on button "KYC" at bounding box center [63, 87] width 76 height 16
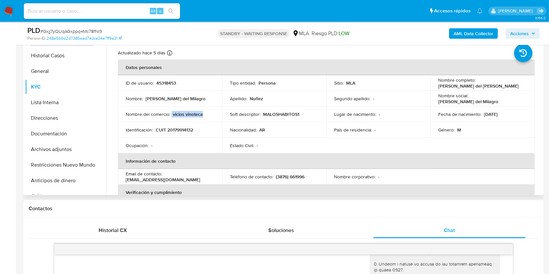
drag, startPoint x: 201, startPoint y: 112, endPoint x: 171, endPoint y: 110, distance: 30.6
click at [171, 110] on td "Nombre del comercio : vicios vinoteca" at bounding box center [170, 114] width 104 height 16
copy div "vicios vinoteca"
click at [466, 34] on b "AML Data Collector" at bounding box center [473, 33] width 40 height 10
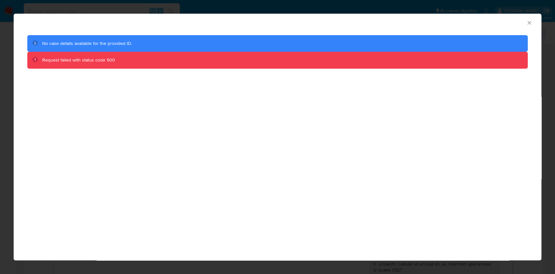
click at [530, 22] on icon "Cerrar ventana" at bounding box center [529, 23] width 7 height 7
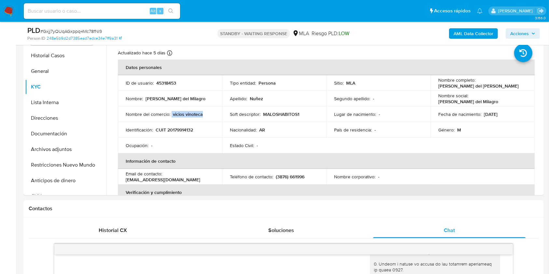
click at [468, 31] on b "AML Data Collector" at bounding box center [473, 33] width 40 height 10
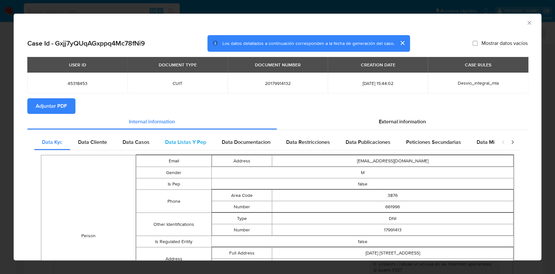
drag, startPoint x: 417, startPoint y: 117, endPoint x: 402, endPoint y: 144, distance: 30.9
click at [417, 118] on span "External information" at bounding box center [402, 121] width 47 height 7
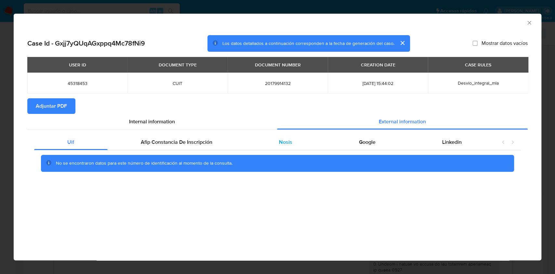
drag, startPoint x: 278, startPoint y: 141, endPoint x: 293, endPoint y: 143, distance: 15.2
click at [279, 141] on span "Nosis" at bounding box center [285, 141] width 13 height 7
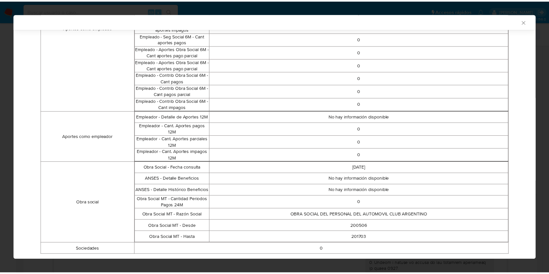
scroll to position [385, 0]
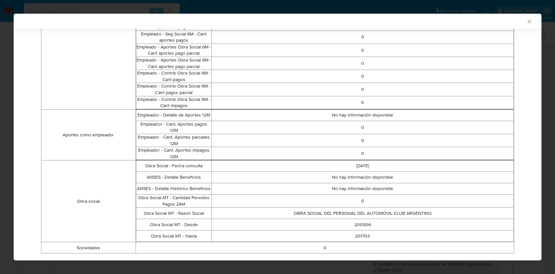
click at [543, 191] on div "AML Data Collector Case Id - Gxjj7yQUqAGxppq4Mc78fNi9 Los datos detallados a co…" at bounding box center [277, 137] width 555 height 274
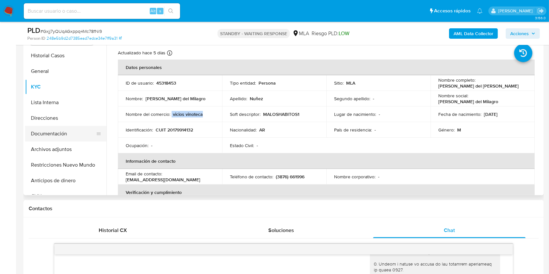
click at [74, 131] on button "Documentación" at bounding box center [63, 134] width 76 height 16
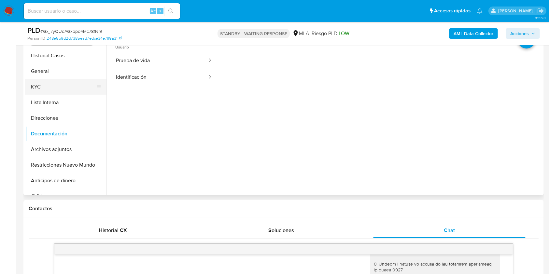
click at [56, 93] on button "KYC" at bounding box center [63, 87] width 76 height 16
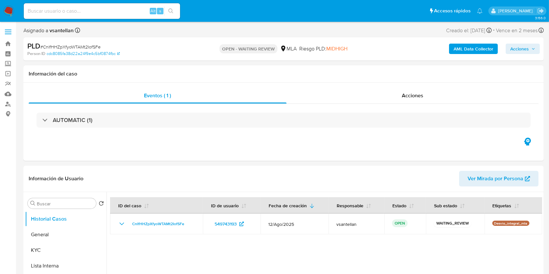
select select "10"
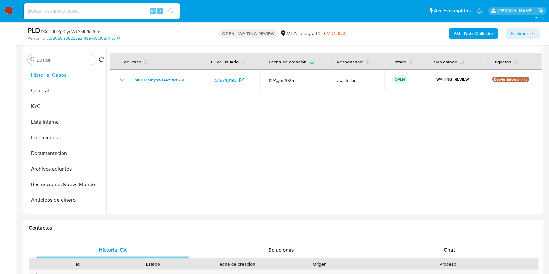
scroll to position [217, 0]
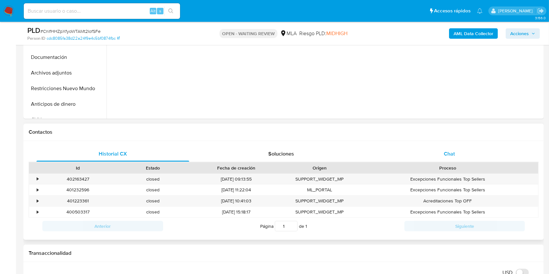
click at [452, 150] on span "Chat" at bounding box center [448, 153] width 11 height 7
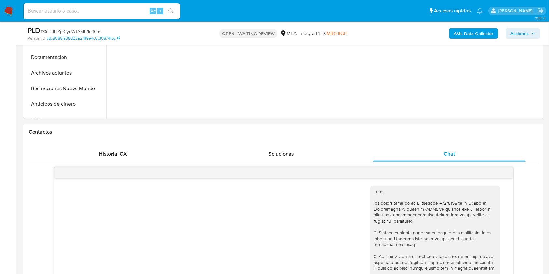
scroll to position [354, 0]
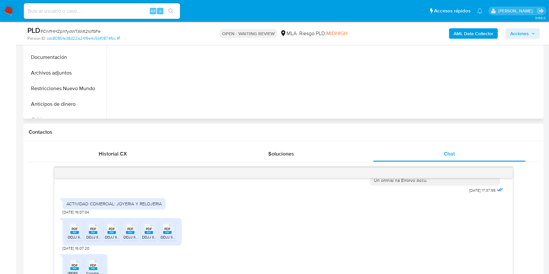
drag, startPoint x: 548, startPoint y: 81, endPoint x: 543, endPoint y: 95, distance: 14.4
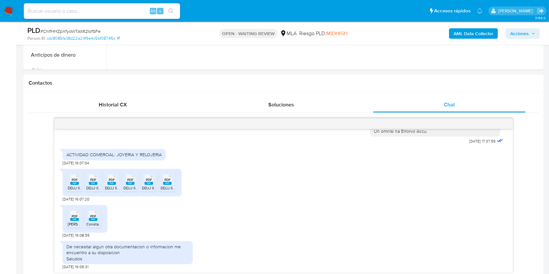
scroll to position [254, 0]
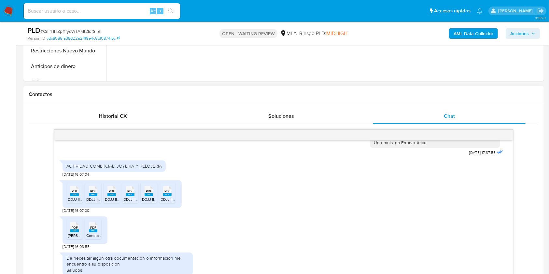
click at [79, 194] on div "PDF PDF" at bounding box center [75, 190] width 14 height 13
click at [95, 193] on rect at bounding box center [93, 194] width 8 height 3
click at [109, 191] on span "PDF" at bounding box center [112, 191] width 6 height 4
drag, startPoint x: 129, startPoint y: 193, endPoint x: 150, endPoint y: 194, distance: 20.8
click at [129, 194] on rect at bounding box center [130, 194] width 8 height 3
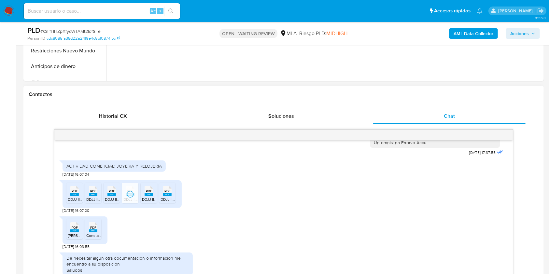
click at [155, 196] on span "DDJJ IIBB 04-2025.pdf" at bounding box center [162, 199] width 40 height 6
drag, startPoint x: 167, startPoint y: 196, endPoint x: 143, endPoint y: 200, distance: 23.7
click at [167, 196] on icon "PDF" at bounding box center [167, 190] width 8 height 11
click at [76, 224] on div "PDF PDF" at bounding box center [75, 226] width 14 height 13
click at [95, 229] on div "PDF PDF" at bounding box center [93, 226] width 14 height 13
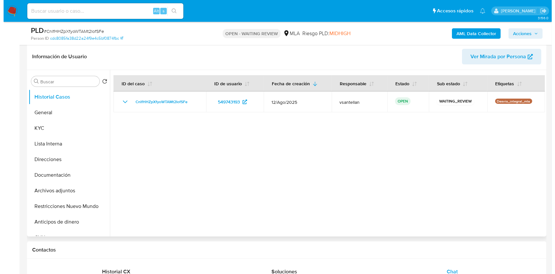
scroll to position [81, 0]
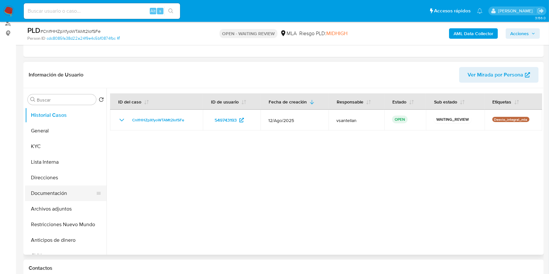
click at [60, 195] on button "Documentación" at bounding box center [63, 193] width 76 height 16
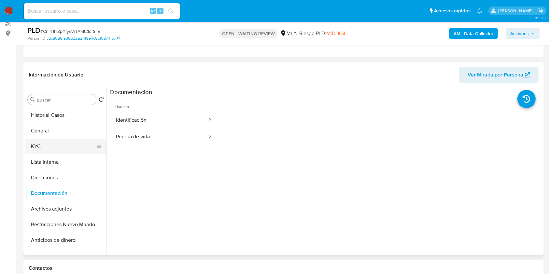
click at [43, 142] on button "KYC" at bounding box center [63, 147] width 76 height 16
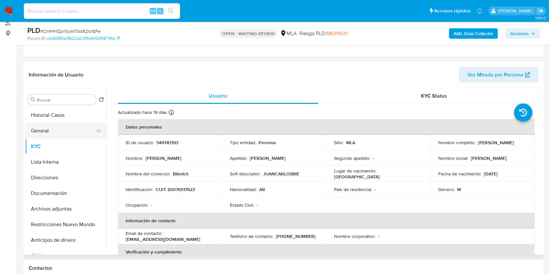
drag, startPoint x: 63, startPoint y: 193, endPoint x: 49, endPoint y: 135, distance: 59.3
click at [63, 193] on button "Documentación" at bounding box center [65, 193] width 81 height 16
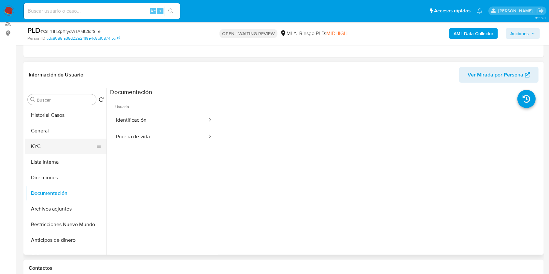
drag, startPoint x: 47, startPoint y: 144, endPoint x: 94, endPoint y: 142, distance: 46.9
click at [47, 144] on button "KYC" at bounding box center [63, 147] width 76 height 16
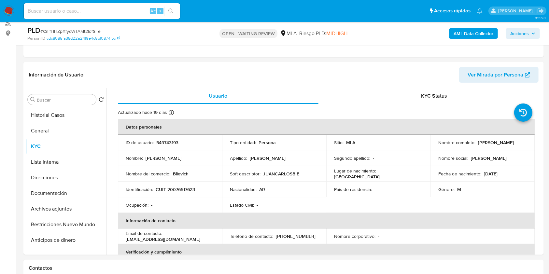
click at [463, 38] on b "AML Data Collector" at bounding box center [473, 33] width 40 height 10
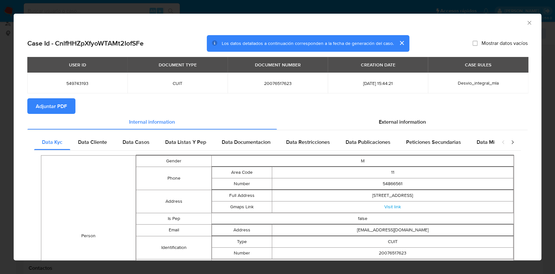
drag, startPoint x: 94, startPoint y: 141, endPoint x: 150, endPoint y: 136, distance: 56.1
click at [95, 142] on span "Data Cliente" at bounding box center [92, 141] width 29 height 7
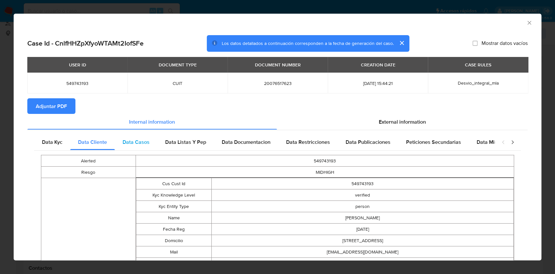
click at [155, 137] on div "Data Casos" at bounding box center [136, 142] width 43 height 16
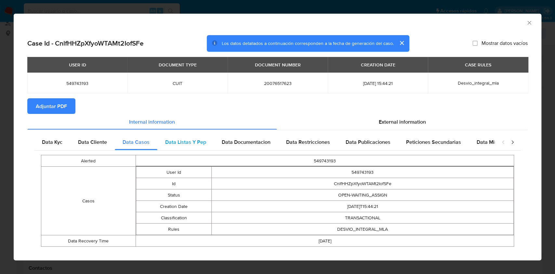
click at [183, 139] on span "Data Listas Y Pep" at bounding box center [185, 141] width 41 height 7
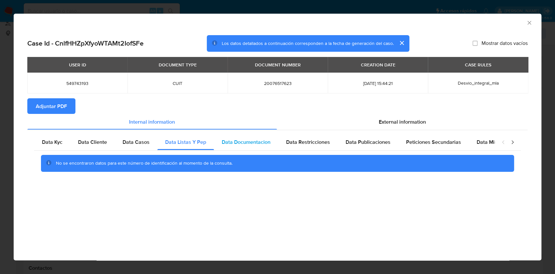
drag, startPoint x: 235, startPoint y: 143, endPoint x: 254, endPoint y: 140, distance: 19.5
click at [238, 142] on span "Data Documentacion" at bounding box center [246, 141] width 49 height 7
drag, startPoint x: 316, startPoint y: 143, endPoint x: 335, endPoint y: 142, distance: 19.5
click at [316, 143] on span "Data Restricciones" at bounding box center [308, 141] width 44 height 7
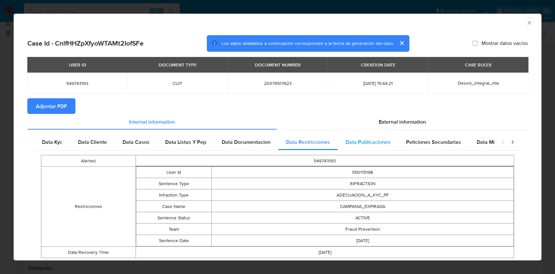
click at [372, 147] on div "Data Publicaciones" at bounding box center [368, 142] width 61 height 16
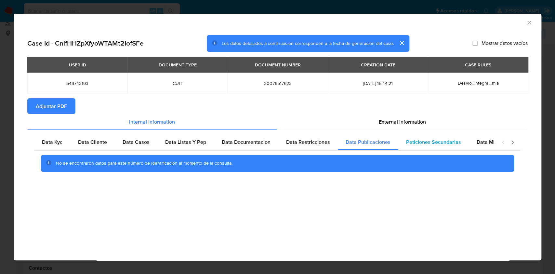
drag, startPoint x: 417, startPoint y: 142, endPoint x: 463, endPoint y: 140, distance: 46.6
click at [422, 142] on span "Peticiones Secundarias" at bounding box center [433, 141] width 55 height 7
click at [490, 141] on span "Data Minoridad" at bounding box center [495, 141] width 36 height 7
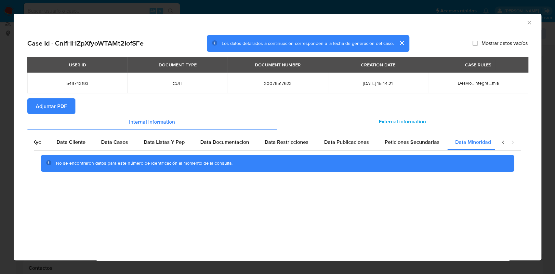
scroll to position [0, 22]
click at [401, 114] on div "External information" at bounding box center [402, 122] width 251 height 16
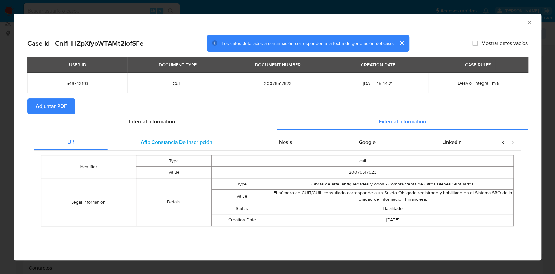
scroll to position [0, 0]
click at [179, 141] on span "Afip Constancia De Inscripción" at bounding box center [177, 141] width 72 height 7
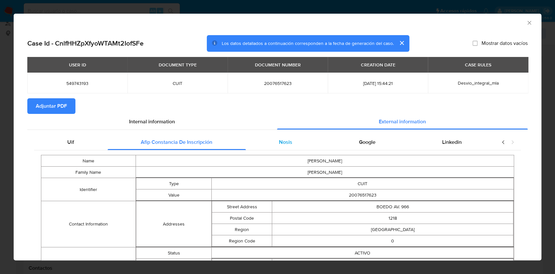
drag, startPoint x: 299, startPoint y: 147, endPoint x: 304, endPoint y: 144, distance: 5.8
click at [298, 147] on div "Nosis" at bounding box center [286, 142] width 80 height 16
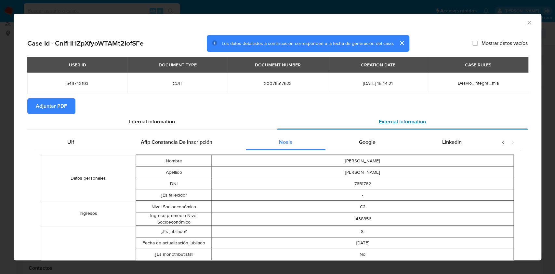
click at [378, 128] on div "External information" at bounding box center [402, 122] width 251 height 16
click at [382, 140] on div "Google" at bounding box center [367, 142] width 83 height 16
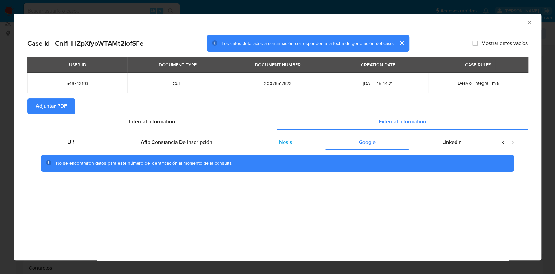
drag, startPoint x: 440, startPoint y: 141, endPoint x: 310, endPoint y: 136, distance: 130.5
click at [440, 141] on div "Linkedin" at bounding box center [452, 142] width 86 height 16
click at [35, 105] on button "Adjuntar PDF" at bounding box center [51, 106] width 48 height 16
click at [526, 24] on icon "Cerrar ventana" at bounding box center [529, 23] width 7 height 7
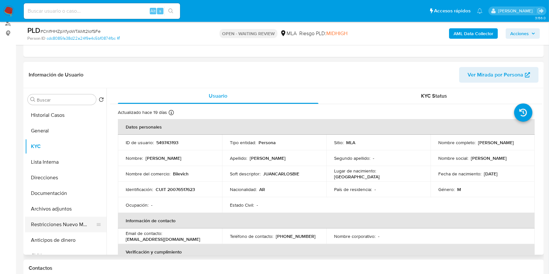
click at [52, 225] on button "Restricciones Nuevo Mundo" at bounding box center [63, 225] width 76 height 16
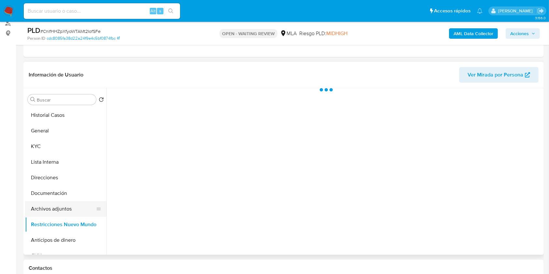
click at [50, 212] on button "Archivos adjuntos" at bounding box center [63, 209] width 76 height 16
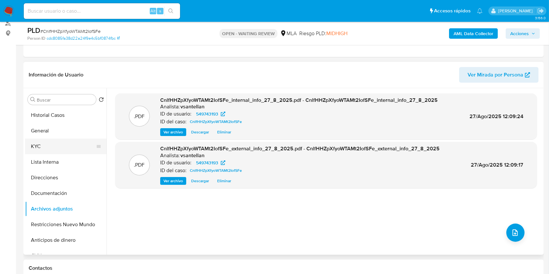
click at [52, 148] on button "KYC" at bounding box center [63, 147] width 76 height 16
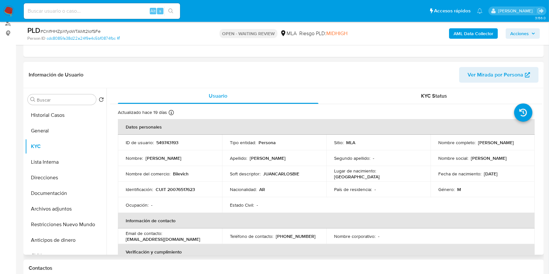
click at [175, 186] on p "CUIT 20076517623" at bounding box center [175, 189] width 39 height 6
copy p "20076517623"
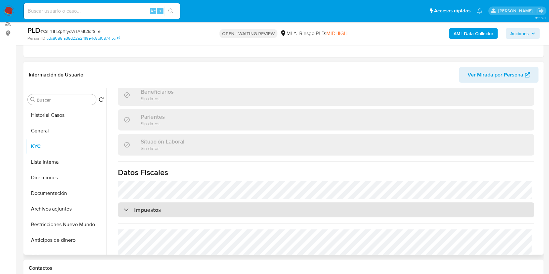
scroll to position [349, 0]
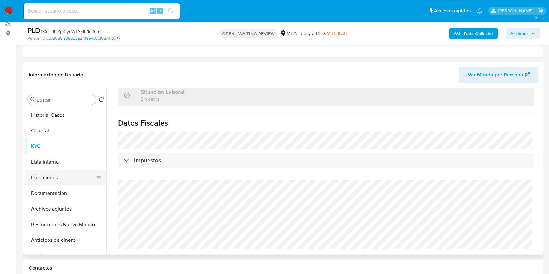
click at [61, 174] on button "Direcciones" at bounding box center [63, 178] width 76 height 16
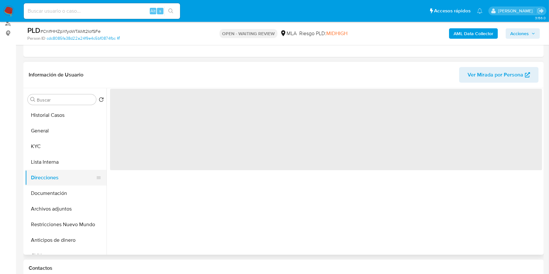
scroll to position [0, 0]
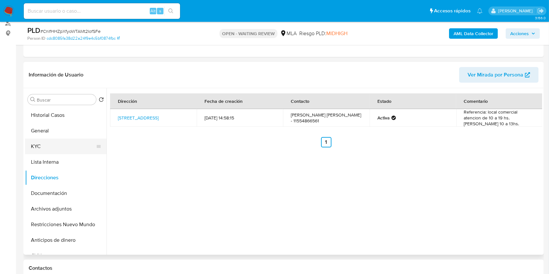
click at [63, 142] on button "KYC" at bounding box center [63, 147] width 76 height 16
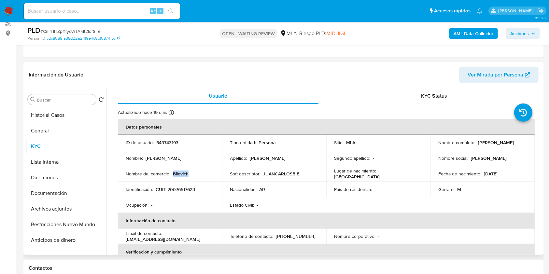
drag, startPoint x: 188, startPoint y: 171, endPoint x: 173, endPoint y: 173, distance: 15.4
click at [173, 173] on div "Nombre del comercio : Bilevich" at bounding box center [170, 174] width 88 height 6
copy p "Bilevich"
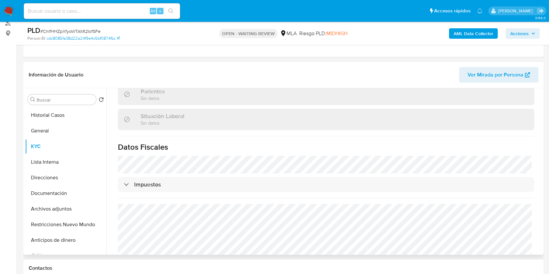
scroll to position [349, 0]
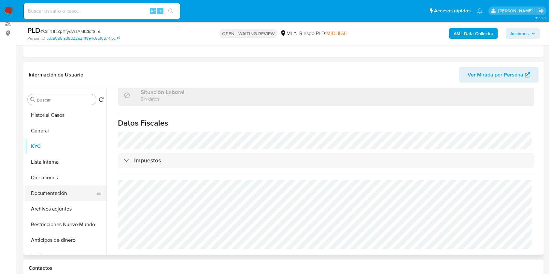
click at [75, 185] on button "Documentación" at bounding box center [63, 193] width 76 height 16
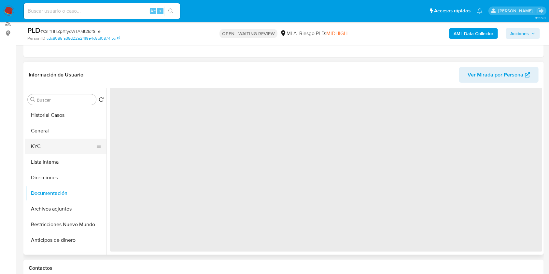
scroll to position [0, 0]
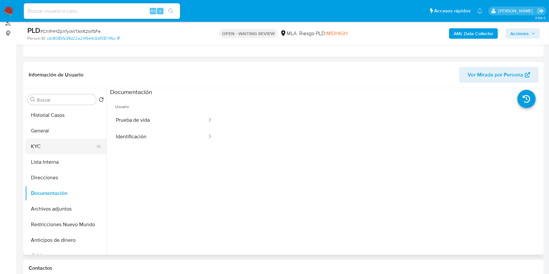
click at [58, 147] on button "KYC" at bounding box center [63, 147] width 76 height 16
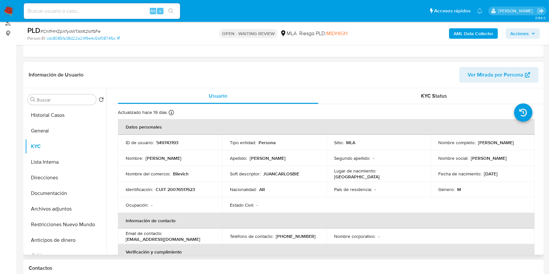
drag, startPoint x: 477, startPoint y: 142, endPoint x: 521, endPoint y: 142, distance: 43.9
click at [521, 142] on div "Nombre completo : Juan Carlos Bielewicz" at bounding box center [482, 143] width 88 height 6
copy p "Juan Carlos Bielewicz"
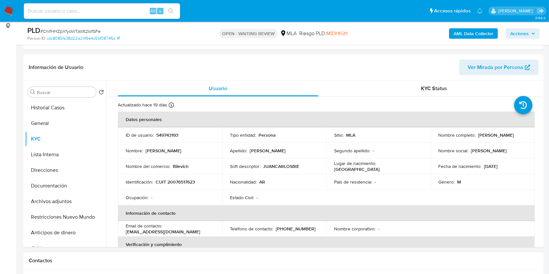
scroll to position [124, 0]
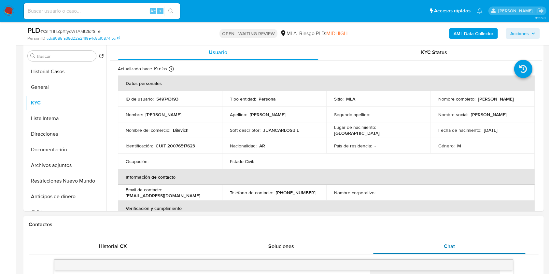
click at [454, 248] on span "Chat" at bounding box center [448, 245] width 11 height 7
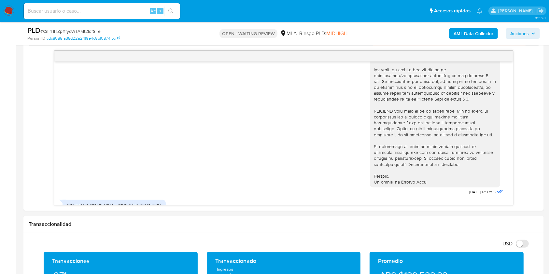
scroll to position [340, 0]
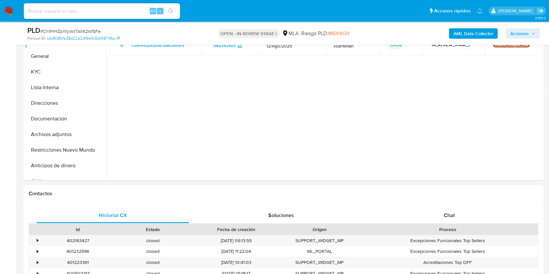
scroll to position [197, 0]
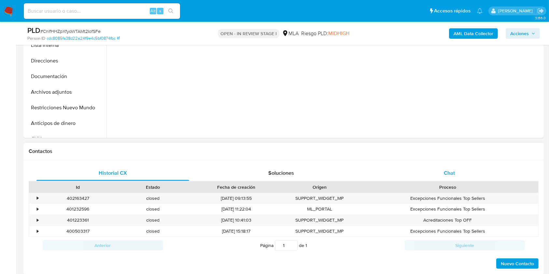
select select "10"
click at [456, 176] on div "Chat" at bounding box center [449, 173] width 153 height 16
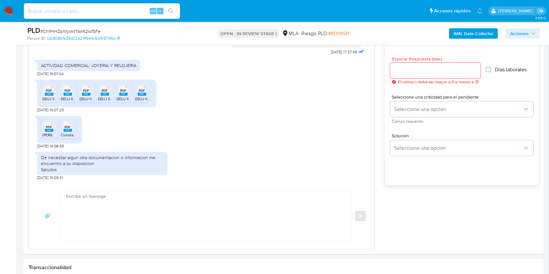
scroll to position [362, 0]
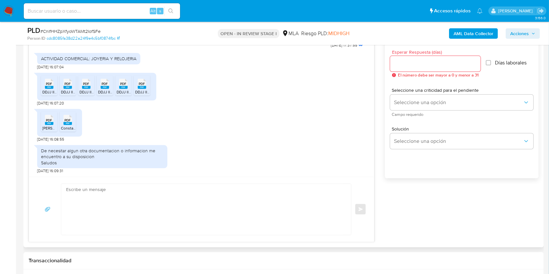
click at [214, 219] on textarea at bounding box center [204, 209] width 277 height 51
paste textarea "Hola [PERSON_NAME], Muchas gracias por la respuesta. Te confirmamos la recepció…"
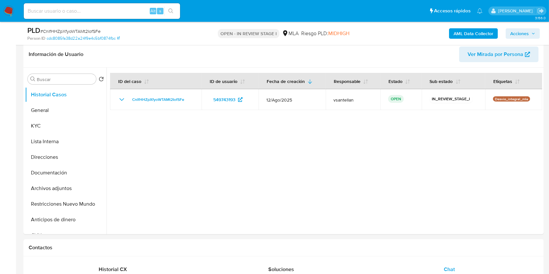
scroll to position [125, 0]
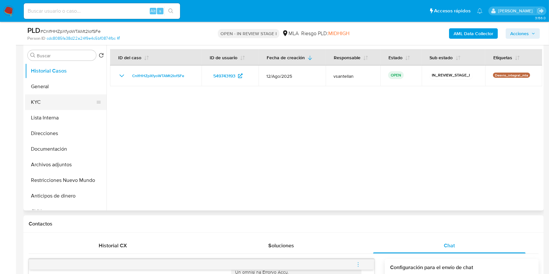
type textarea "Hola [PERSON_NAME], Muchas gracias por la respuesta. Te confirmamos la recepció…"
drag, startPoint x: 53, startPoint y: 103, endPoint x: 460, endPoint y: 40, distance: 411.8
click at [53, 103] on button "KYC" at bounding box center [65, 102] width 81 height 16
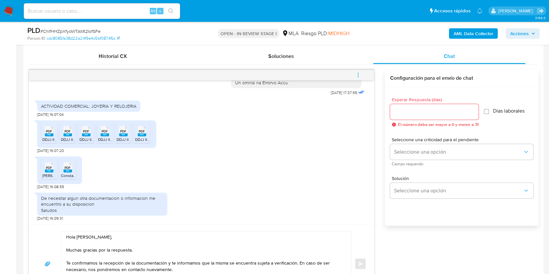
scroll to position [301, 0]
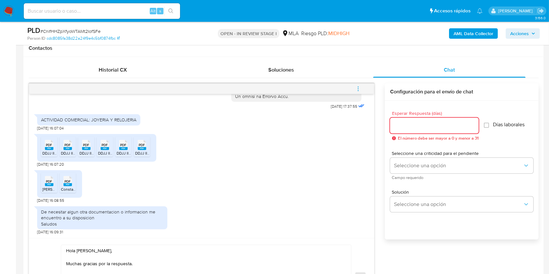
click at [417, 128] on input "Esperar Respuesta (días)" at bounding box center [434, 125] width 88 height 8
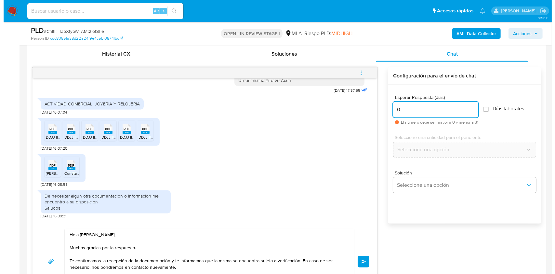
scroll to position [322, 0]
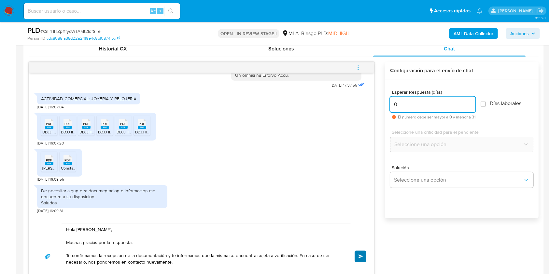
type input "0"
click at [361, 254] on span "Enviar" at bounding box center [360, 256] width 5 height 4
click at [359, 61] on span "menu-action" at bounding box center [358, 68] width 6 height 16
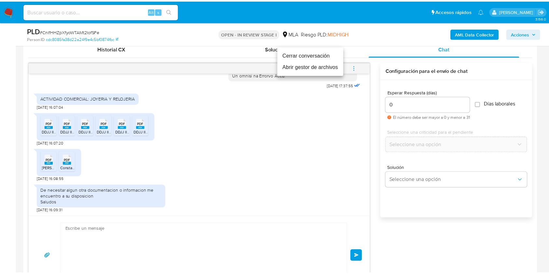
scroll to position [456, 0]
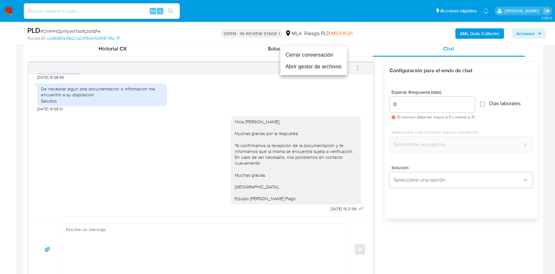
click at [331, 53] on li "Cerrar conversación" at bounding box center [313, 55] width 67 height 12
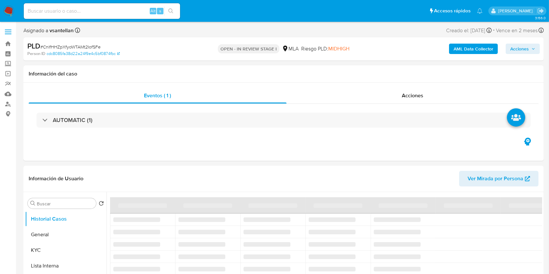
select select "10"
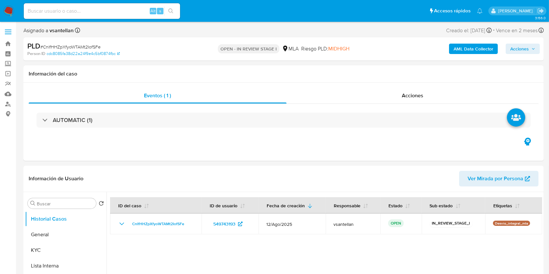
select select "10"
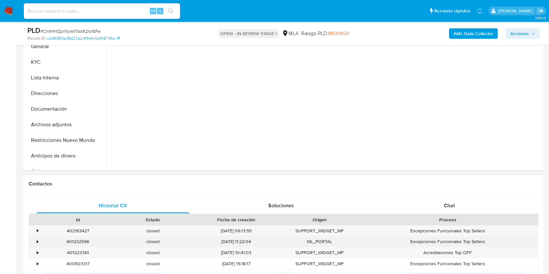
scroll to position [173, 0]
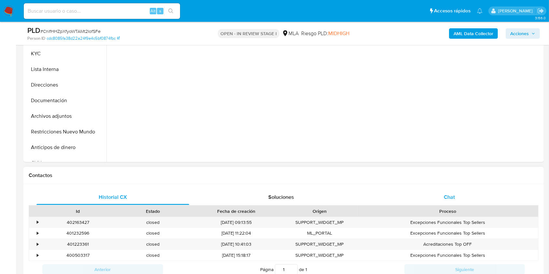
click at [455, 195] on div "Chat" at bounding box center [449, 197] width 153 height 16
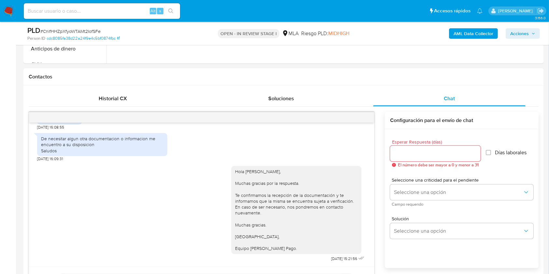
scroll to position [166, 0]
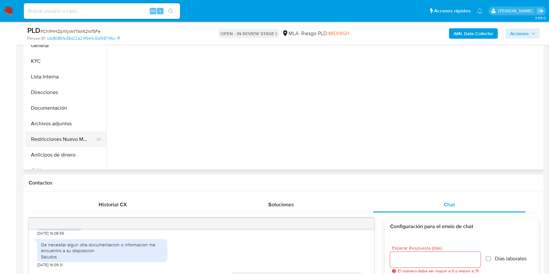
click at [66, 136] on button "Restricciones Nuevo Mundo" at bounding box center [63, 139] width 76 height 16
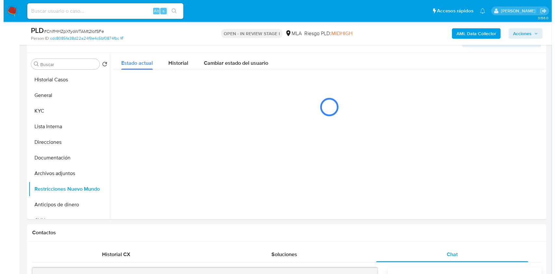
scroll to position [98, 0]
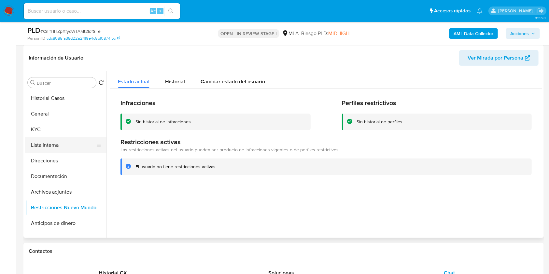
drag, startPoint x: 79, startPoint y: 131, endPoint x: 78, endPoint y: 140, distance: 9.2
click at [79, 131] on button "KYC" at bounding box center [65, 130] width 81 height 16
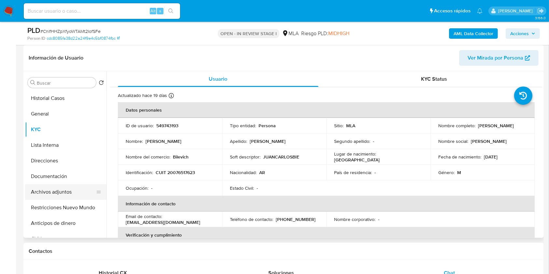
click at [50, 193] on button "Archivos adjuntos" at bounding box center [63, 192] width 76 height 16
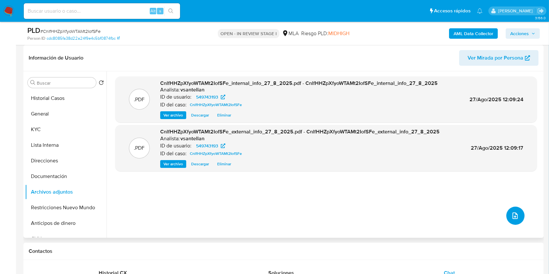
click at [513, 216] on icon "upload-file" at bounding box center [514, 215] width 5 height 7
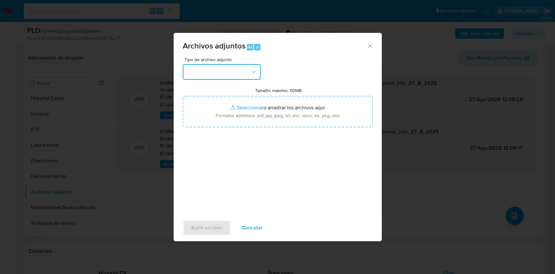
click at [249, 71] on button "button" at bounding box center [222, 72] width 78 height 16
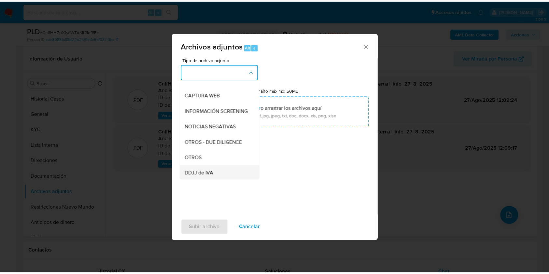
scroll to position [87, 0]
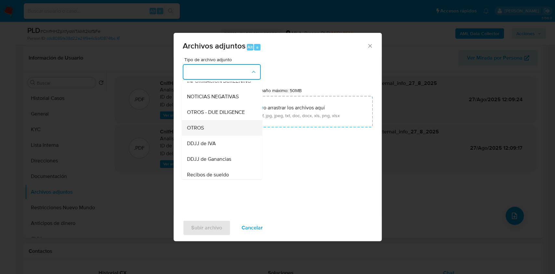
click at [206, 130] on div "OTROS" at bounding box center [220, 128] width 66 height 16
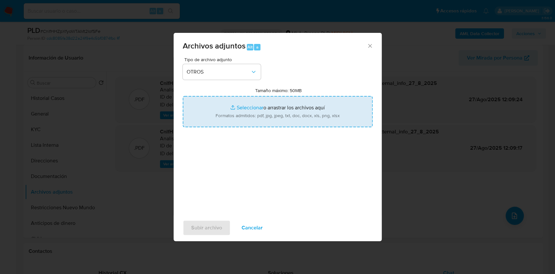
click at [273, 116] on input "Tamaño máximo: 50MB Seleccionar archivos" at bounding box center [278, 111] width 190 height 31
type input "C:\fakepath\Caselog-549743193- NO ROI.docx"
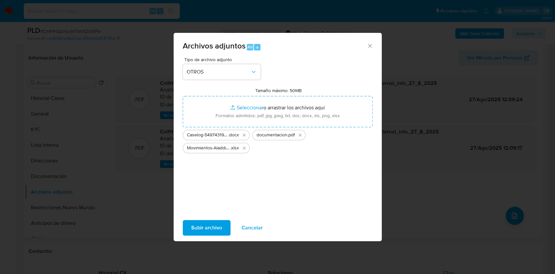
click at [208, 225] on span "Subir archivo" at bounding box center [206, 228] width 31 height 14
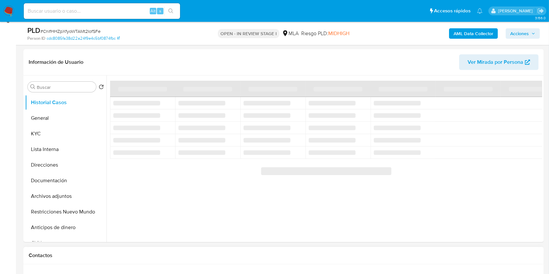
scroll to position [130, 0]
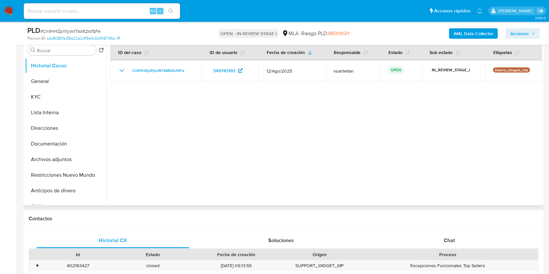
click at [447, 237] on span "Chat" at bounding box center [448, 240] width 11 height 7
select select "10"
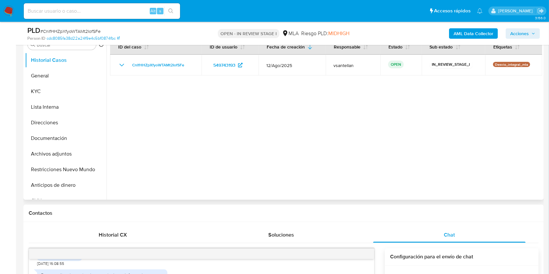
scroll to position [126, 0]
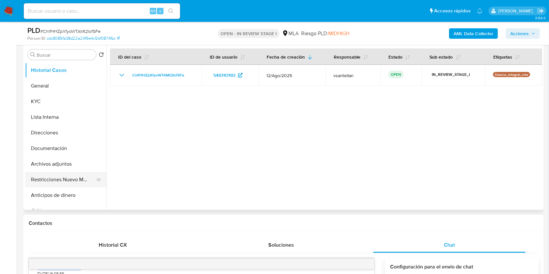
click at [43, 177] on button "Restricciones Nuevo Mundo" at bounding box center [63, 180] width 76 height 16
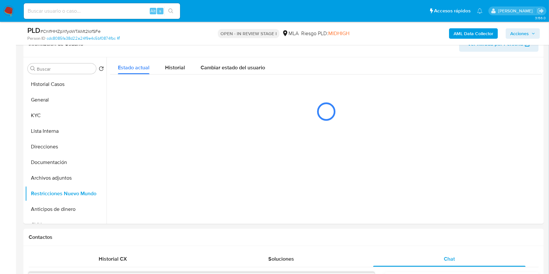
scroll to position [110, 0]
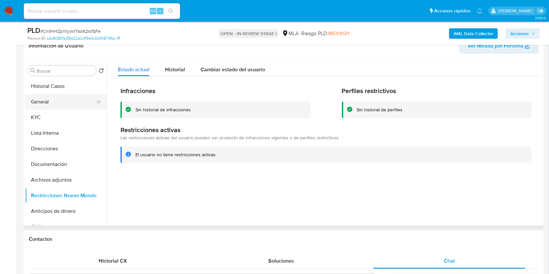
click at [44, 99] on button "General" at bounding box center [63, 102] width 76 height 16
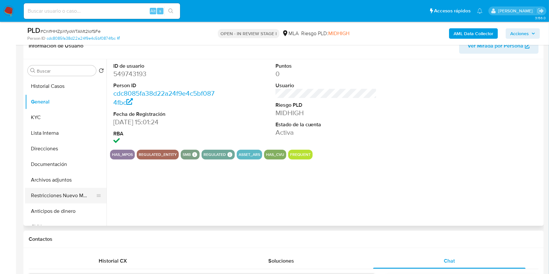
click at [58, 194] on button "Restricciones Nuevo Mundo" at bounding box center [63, 196] width 76 height 16
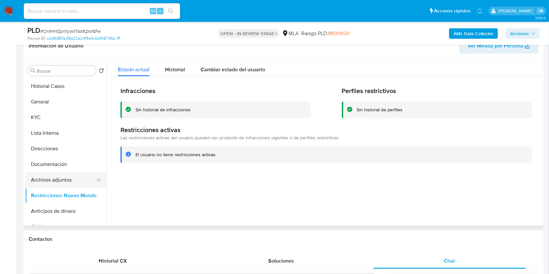
click at [67, 176] on button "Archivos adjuntos" at bounding box center [63, 180] width 76 height 16
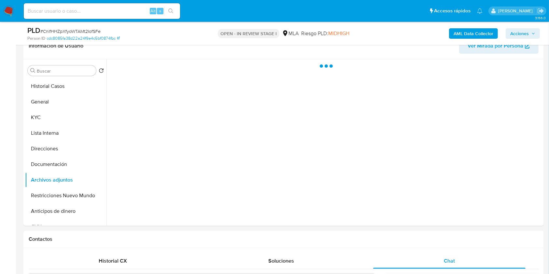
click at [534, 31] on span "Acciones" at bounding box center [522, 33] width 25 height 9
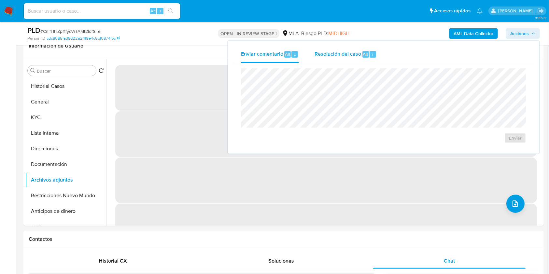
click at [349, 54] on span "Resolución del caso" at bounding box center [337, 53] width 47 height 7
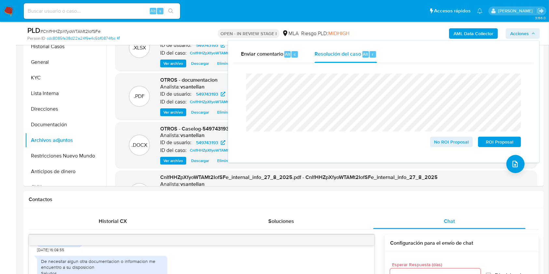
scroll to position [119, 0]
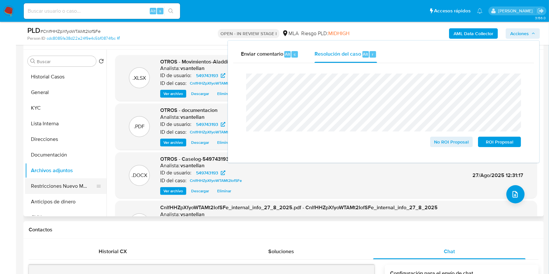
click at [55, 178] on ul "Historial Casos General KYC Lista Interna Direcciones Documentación Archivos ad…" at bounding box center [65, 142] width 81 height 147
click at [57, 184] on button "Restricciones Nuevo Mundo" at bounding box center [63, 186] width 76 height 16
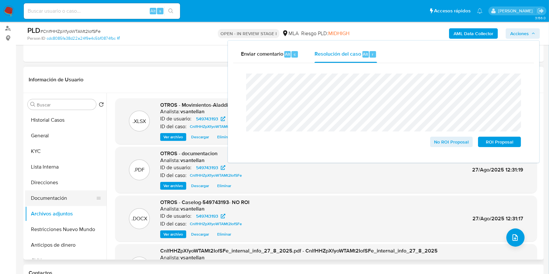
scroll to position [75, 0]
click at [73, 228] on button "Restricciones Nuevo Mundo" at bounding box center [63, 230] width 76 height 16
click at [67, 227] on button "Restricciones Nuevo Mundo" at bounding box center [63, 230] width 76 height 16
click at [65, 229] on button "Restricciones Nuevo Mundo" at bounding box center [63, 230] width 76 height 16
click at [62, 213] on button "Archivos adjuntos" at bounding box center [63, 214] width 76 height 16
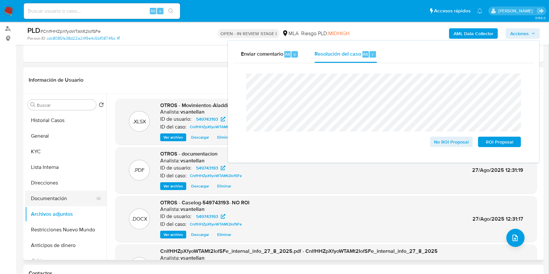
click at [61, 198] on button "Documentación" at bounding box center [63, 199] width 76 height 16
click at [522, 31] on span "Acciones" at bounding box center [519, 33] width 19 height 10
click at [53, 233] on button "Restricciones Nuevo Mundo" at bounding box center [63, 230] width 76 height 16
click at [65, 230] on button "Restricciones Nuevo Mundo" at bounding box center [63, 230] width 76 height 16
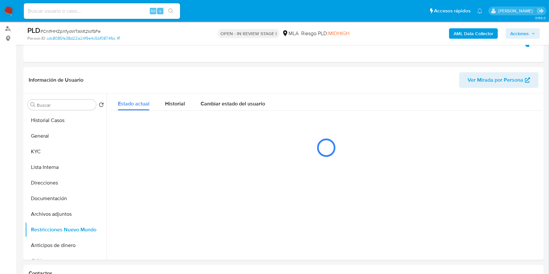
scroll to position [82, 0]
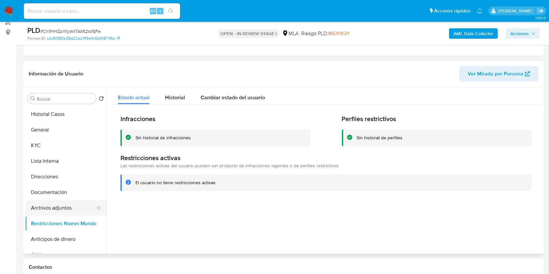
click at [64, 210] on button "Archivos adjuntos" at bounding box center [63, 208] width 76 height 16
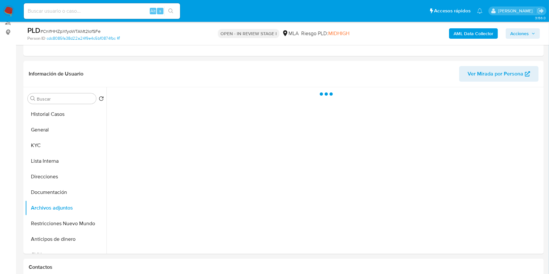
click at [515, 32] on span "Acciones" at bounding box center [519, 33] width 19 height 10
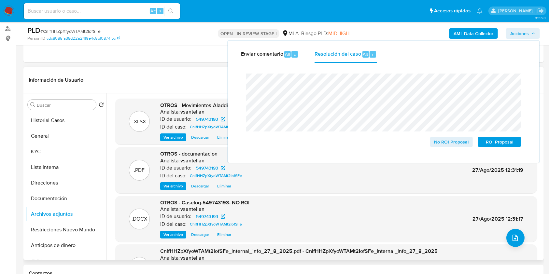
scroll to position [75, 0]
click at [453, 146] on span "No ROI Proposal" at bounding box center [451, 141] width 34 height 9
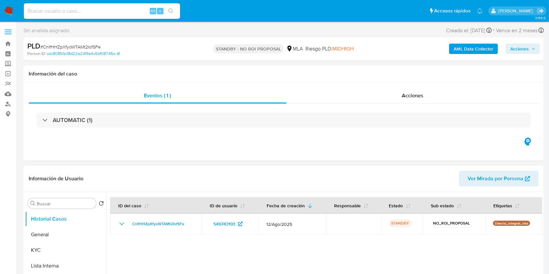
select select "10"
click at [390, 182] on header "Información de Usuario Ver Mirada por Persona" at bounding box center [283, 179] width 509 height 16
